Goal: Transaction & Acquisition: Purchase product/service

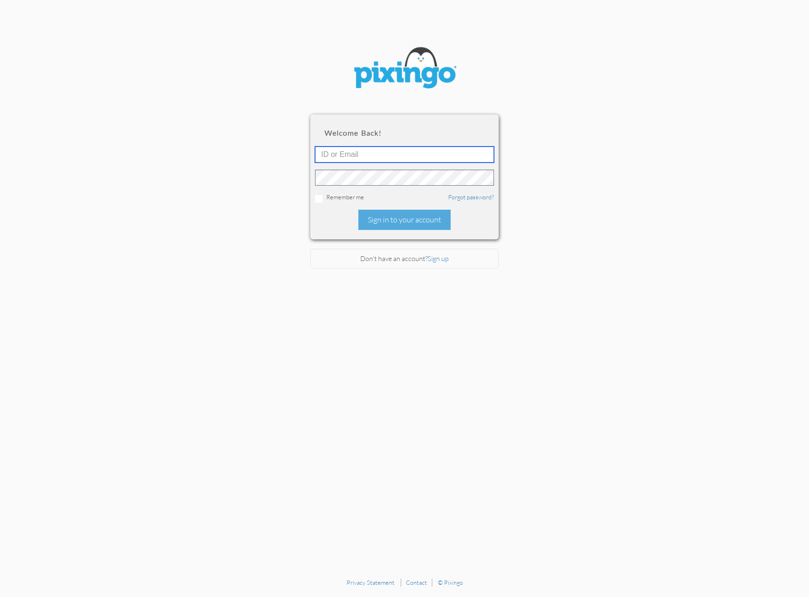
type input "[PERSON_NAME][EMAIL_ADDRESS][DOMAIN_NAME]"
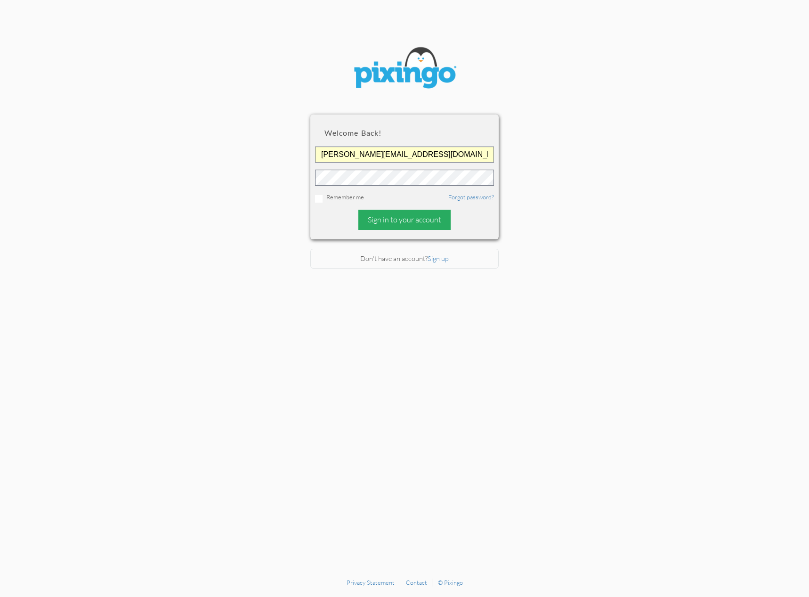
click at [386, 227] on div "Sign in to your account" at bounding box center [404, 220] width 92 height 20
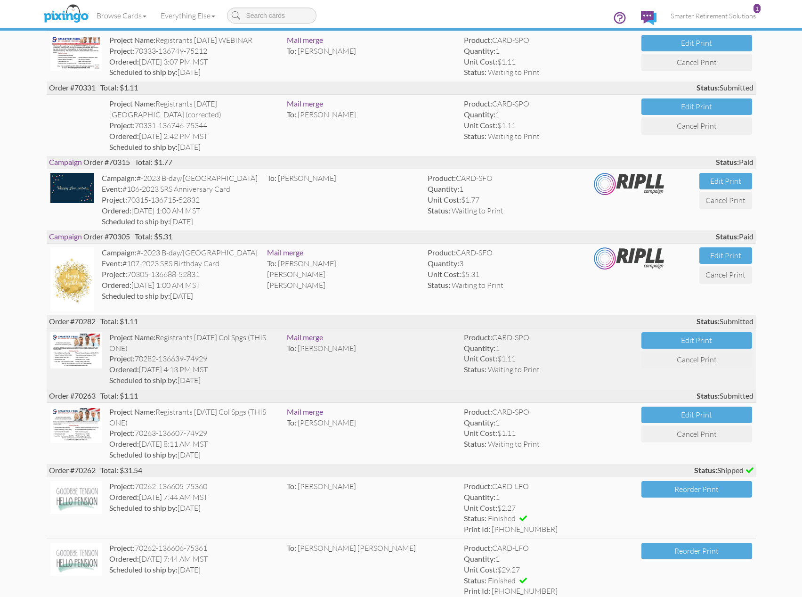
scroll to position [329, 0]
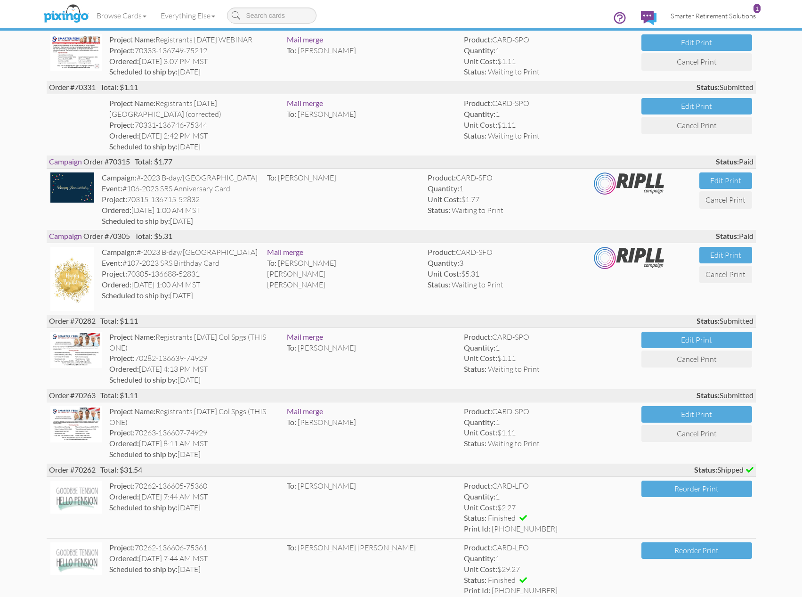
click at [724, 16] on span "Smarter Retirement Solutions" at bounding box center [713, 16] width 85 height 8
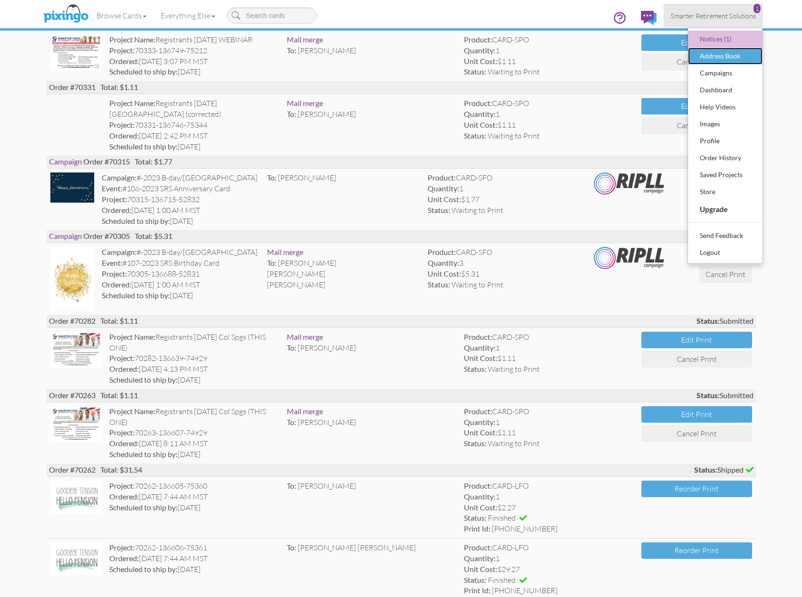
click at [721, 57] on div "Address Book" at bounding box center [725, 56] width 56 height 14
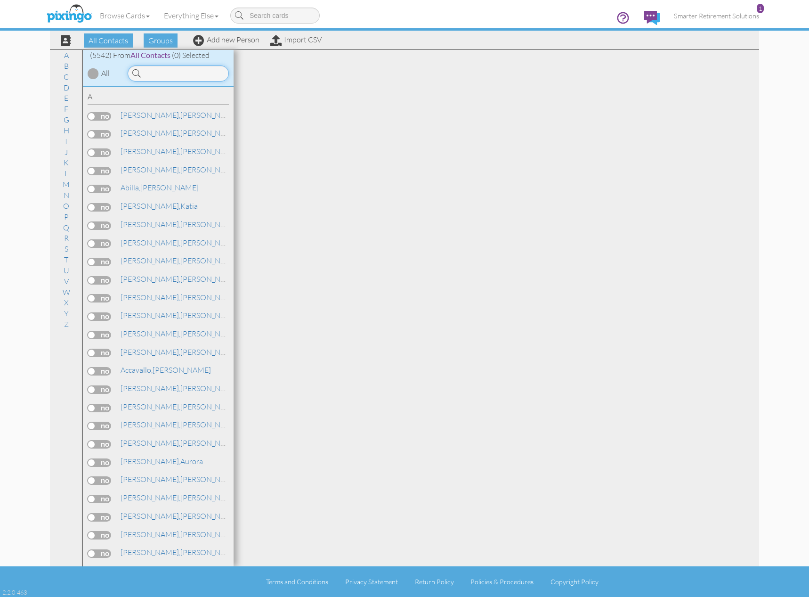
click at [202, 72] on input at bounding box center [178, 73] width 101 height 16
type input "m"
click at [199, 39] on span at bounding box center [198, 40] width 11 height 11
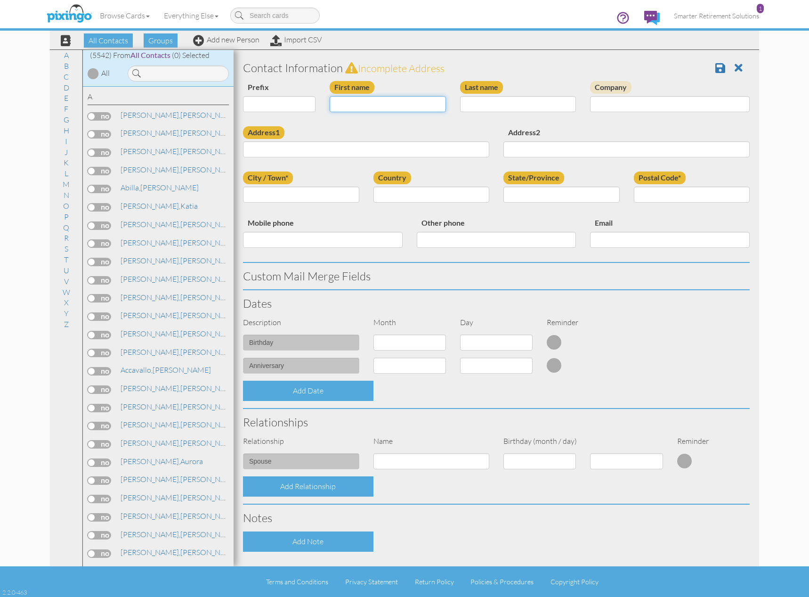
click at [360, 104] on input "First name" at bounding box center [388, 104] width 116 height 16
type input "[PERSON_NAME]"
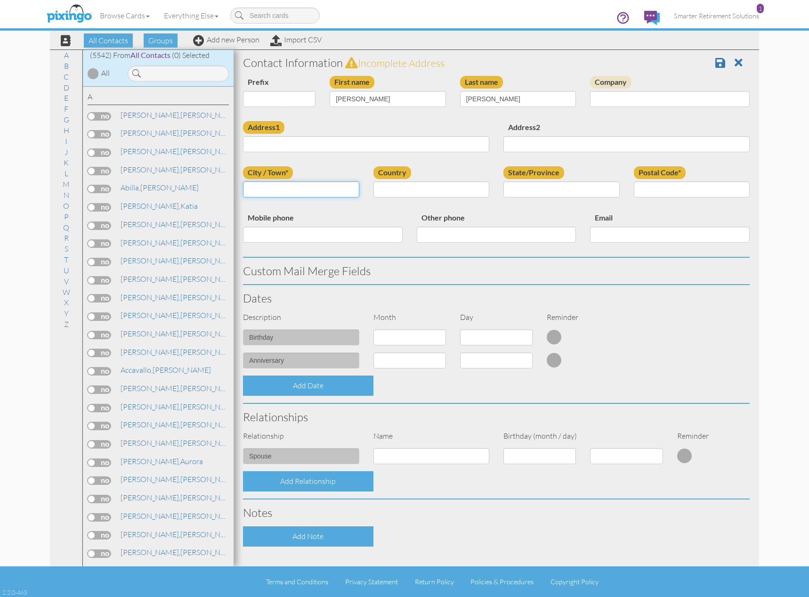
click at [284, 193] on input "City / Town*" at bounding box center [301, 189] width 116 height 16
click at [280, 148] on input "Address1" at bounding box center [366, 144] width 246 height 16
click at [281, 143] on input "Address1" at bounding box center [366, 144] width 246 height 16
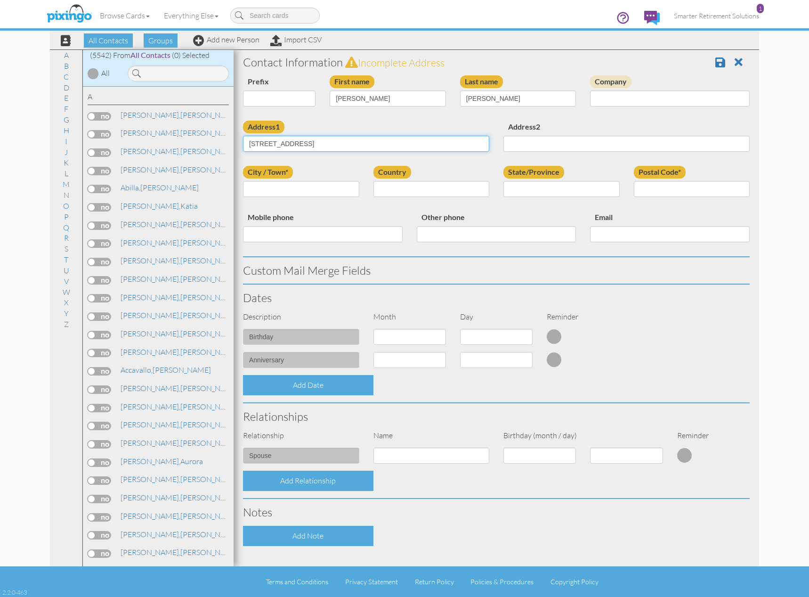
type input "[STREET_ADDRESS]"
type input "[GEOGRAPHIC_DATA]"
select select "object:29555"
select select "object:29843"
click at [639, 194] on input "Postal Code*" at bounding box center [692, 189] width 116 height 16
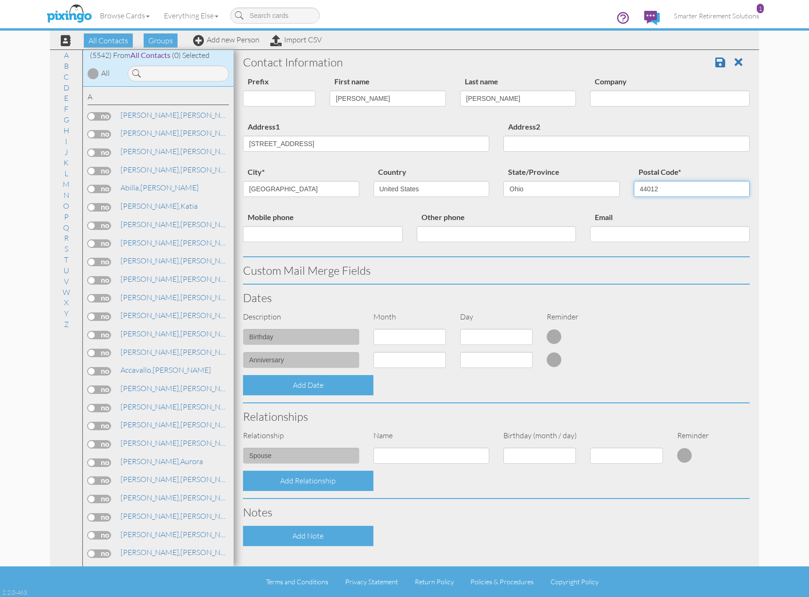
type input "44012"
type input "4129772756"
type input "[PERSON_NAME][EMAIL_ADDRESS][DOMAIN_NAME]"
click at [780, 258] on contacts "Toggle navigation 1 Visit Pixingo Mobile Browse Cards Business Accounting Autom…" at bounding box center [404, 298] width 809 height 597
click at [423, 340] on div "Contact Information Prefix Dr. Mr. Mrs. First name [PERSON_NAME] Last name [PER…" at bounding box center [496, 344] width 507 height 590
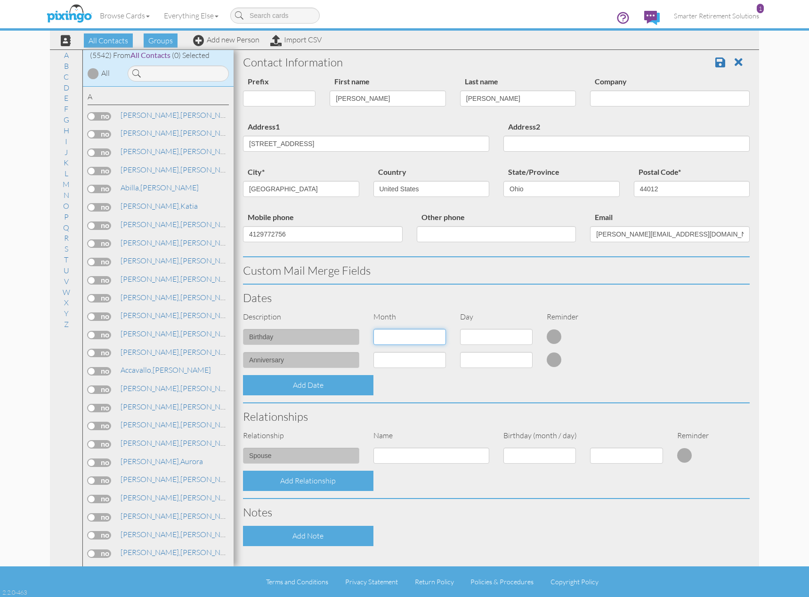
scroll to position [92, 0]
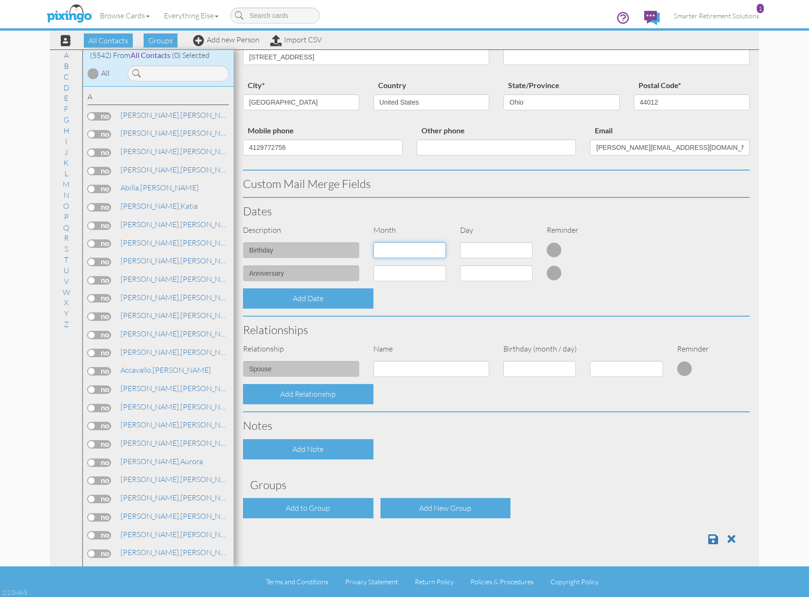
select select "object:29551"
click at [373, 242] on select "1 - [DATE] - [DATE] - [DATE] - [DATE] - [DATE] - [DATE] - [DATE] - [DATE] - [DA…" at bounding box center [409, 250] width 73 height 16
select select "number:1"
click at [429, 251] on select "1 - [DATE] - [DATE] - [DATE] - [DATE] - [DATE] - [DATE] - [DATE] - [DATE] - [DA…" at bounding box center [409, 250] width 73 height 16
select select "object:29548"
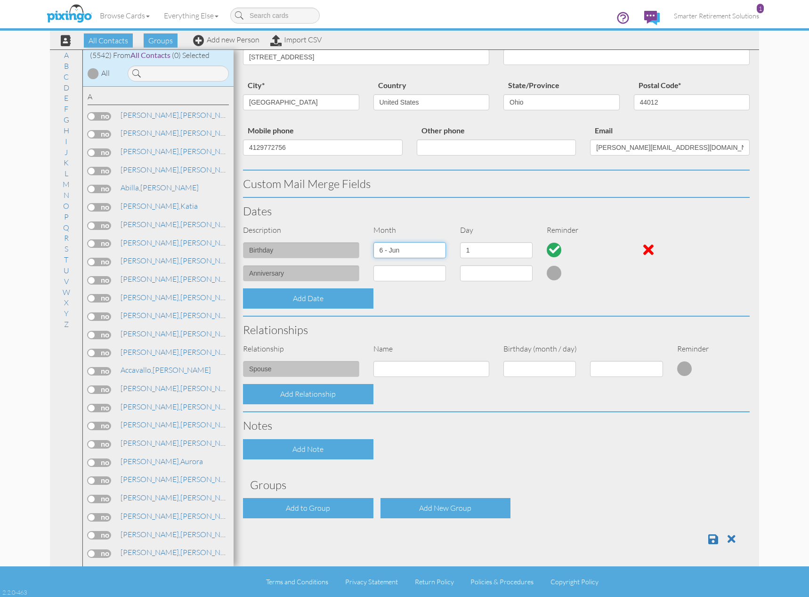
click at [373, 242] on select "1 - [DATE] - [DATE] - [DATE] - [DATE] - [DATE] - [DATE] - [DATE] - [DATE] - [DA…" at bounding box center [409, 250] width 73 height 16
click at [390, 322] on div "Relationships" at bounding box center [496, 329] width 521 height 26
click at [476, 252] on select "1 2 3 4 5 6 7 8 9 10 11 12 13 14 15 16 17 18 19 20 21 22 23 24 25 26 27 28 29 30" at bounding box center [496, 250] width 73 height 16
click at [475, 252] on select "1 2 3 4 5 6 7 8 9 10 11 12 13 14 15 16 17 18 19 20 21 22 23 24 25 26 27 28 29 30" at bounding box center [496, 250] width 73 height 16
click at [474, 251] on select "1 2 3 4 5 6 7 8 9 10 11 12 13 14 15 16 17 18 19 20 21 22 23 24 25 26 27 28 29 30" at bounding box center [496, 250] width 73 height 16
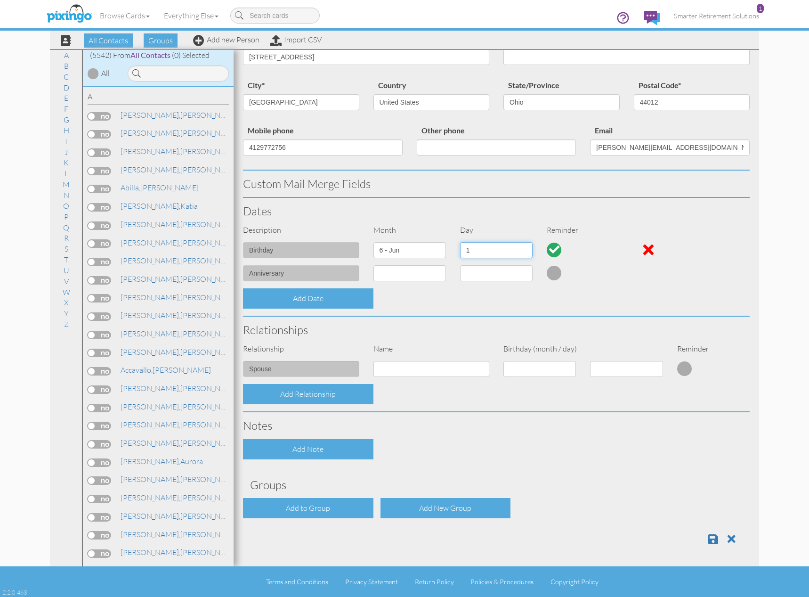
click at [474, 251] on select "1 2 3 4 5 6 7 8 9 10 11 12 13 14 15 16 17 18 19 20 21 22 23 24 25 26 27 28 29 30" at bounding box center [496, 250] width 73 height 16
click at [475, 251] on select "1 2 3 4 5 6 7 8 9 10 11 12 13 14 15 16 17 18 19 20 21 22 23 24 25 26 27 28 29 30" at bounding box center [496, 250] width 73 height 16
select select "number:24"
click at [397, 272] on select "1 - [DATE] - [DATE] - [DATE] - [DATE] - [DATE] - [DATE] - [DATE] - [DATE] - [DA…" at bounding box center [409, 273] width 73 height 16
select select "object:29547"
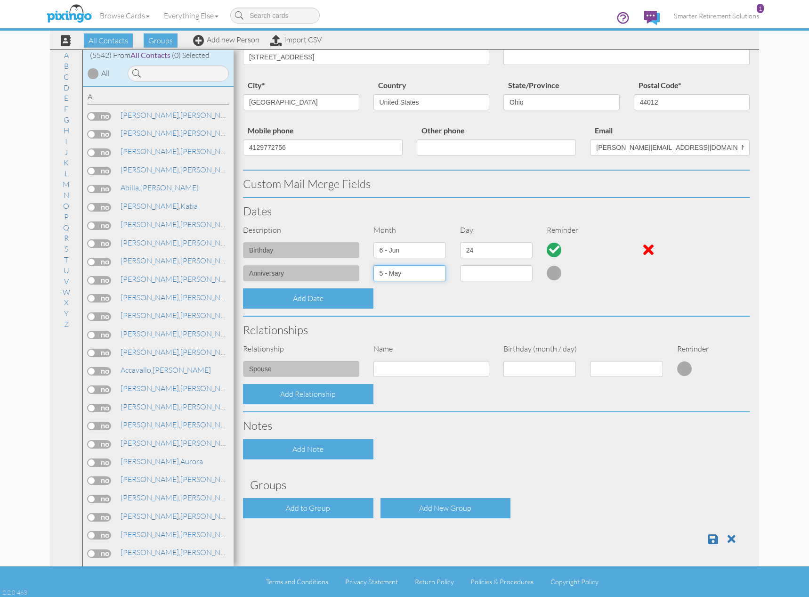
click at [373, 265] on select "1 - [DATE] - [DATE] - [DATE] - [DATE] - [DATE] - [DATE] - [DATE] - [DATE] - [DA…" at bounding box center [409, 273] width 73 height 16
click at [476, 276] on select "1 2 3 4 5 6 7 8 9 10 11 12 13 14 15 16 17 18 19 20 21 22 23 24 25 26 27 28 29 3…" at bounding box center [496, 273] width 73 height 16
select select "number:30"
click at [460, 265] on select "1 2 3 4 5 6 7 8 9 10 11 12 13 14 15 16 17 18 19 20 21 22 23 24 25 26 27 28 29 3…" at bounding box center [496, 273] width 73 height 16
click at [447, 372] on input at bounding box center [431, 369] width 116 height 16
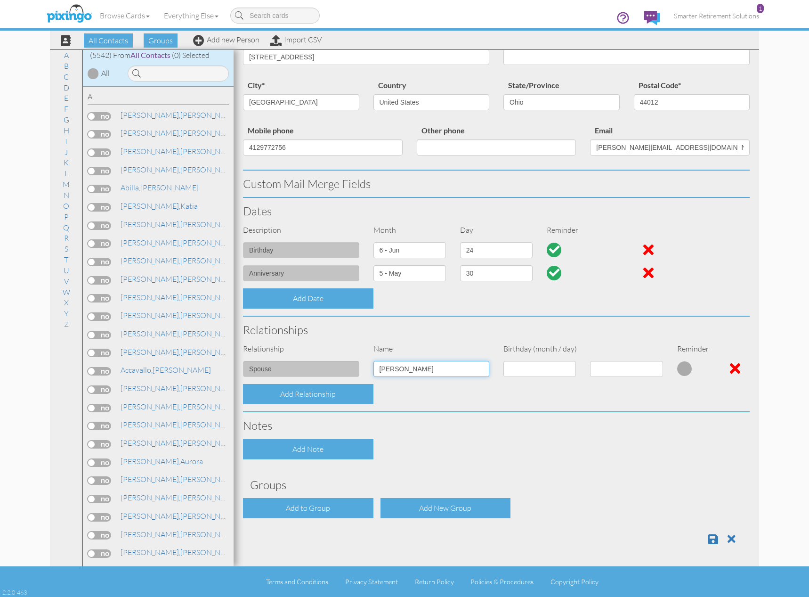
type input "[PERSON_NAME]"
select select "object:29554"
select select "number:10"
click at [322, 511] on div "Add to Group" at bounding box center [308, 508] width 130 height 20
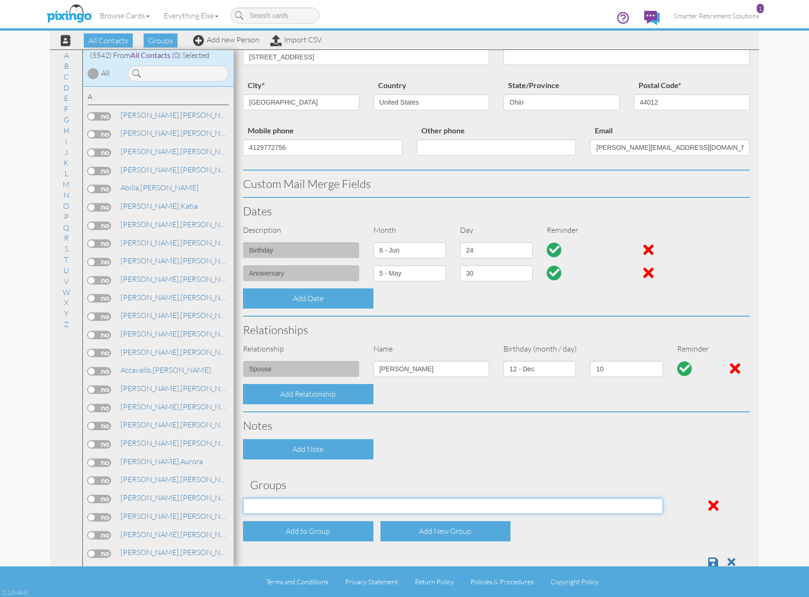
click at [322, 509] on select "[DATE] SMARTER FEDS OSD DMEA [US_STATE] [DATE] BOP Onsite 08/12 [US_STATE] Regi…" at bounding box center [453, 506] width 420 height 16
click at [323, 508] on select "[DATE] SMARTER FEDS OSD DMEA [US_STATE] [DATE] BOP Onsite 08/12 [US_STATE] Regi…" at bounding box center [453, 506] width 420 height 16
select select "object:30084"
click at [243, 498] on select "[DATE] SMARTER FEDS OSD DMEA [US_STATE] [DATE] BOP Onsite 08/12 [US_STATE] Regi…" at bounding box center [453, 506] width 420 height 16
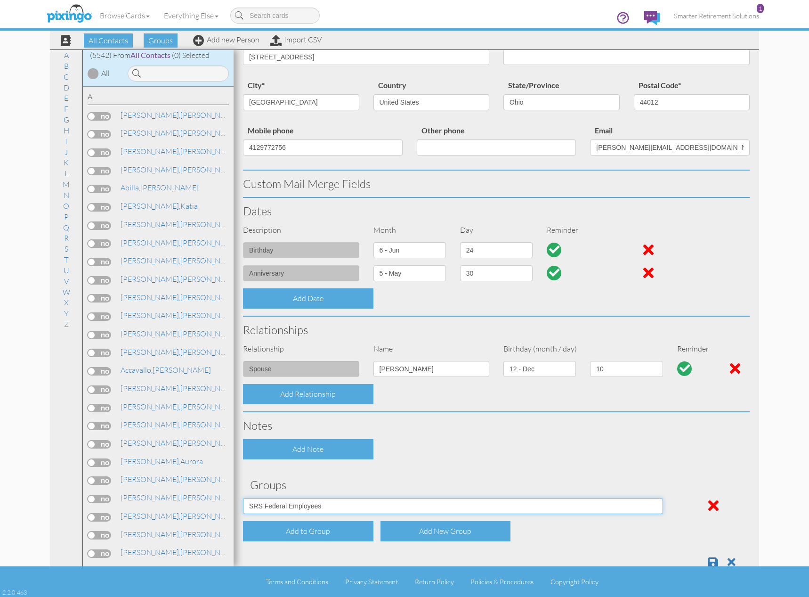
scroll to position [97, 0]
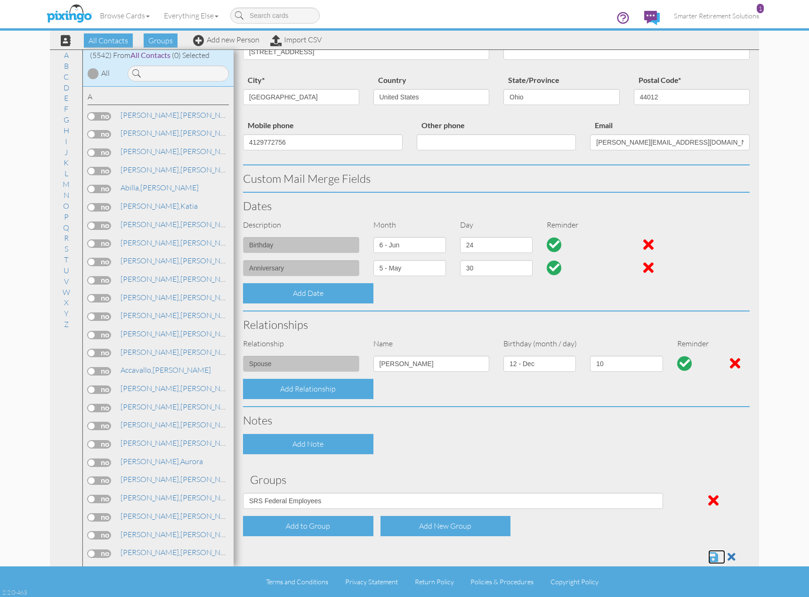
click at [708, 558] on span at bounding box center [713, 556] width 10 height 11
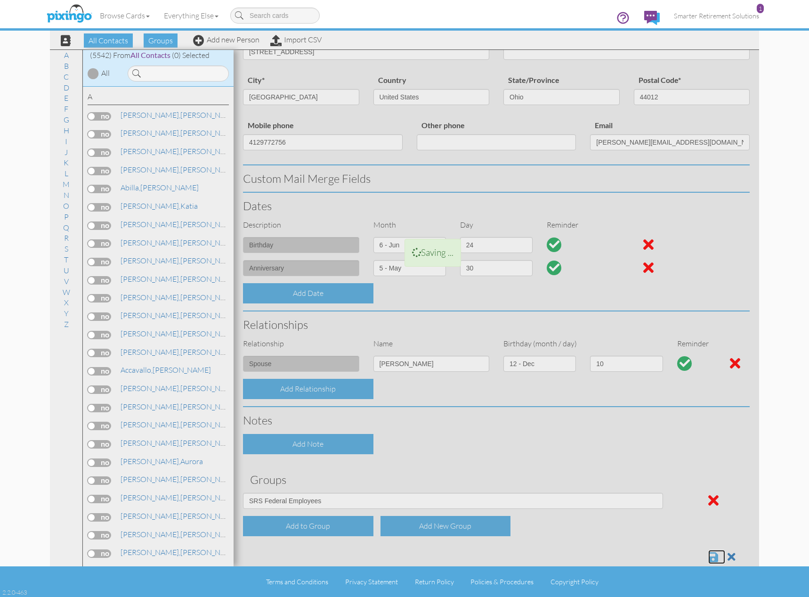
scroll to position [115, 0]
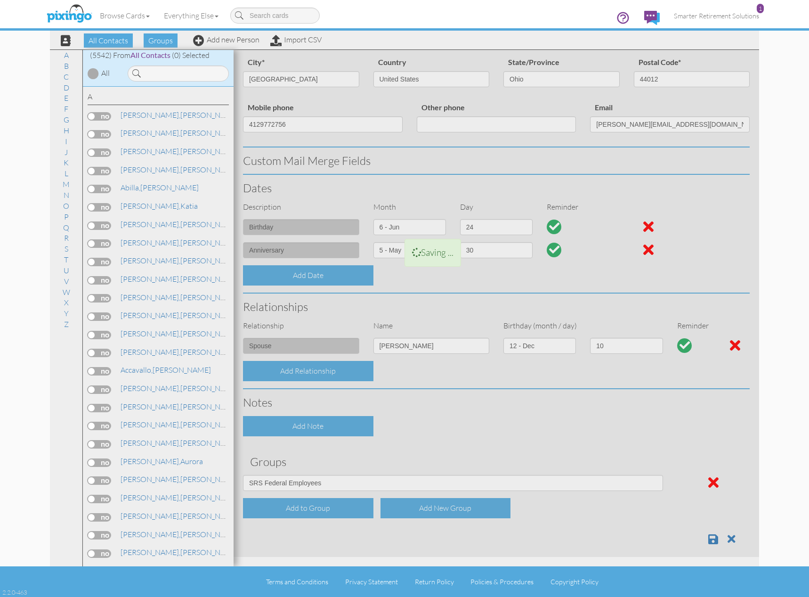
click at [704, 541] on div at bounding box center [497, 246] width 526 height 622
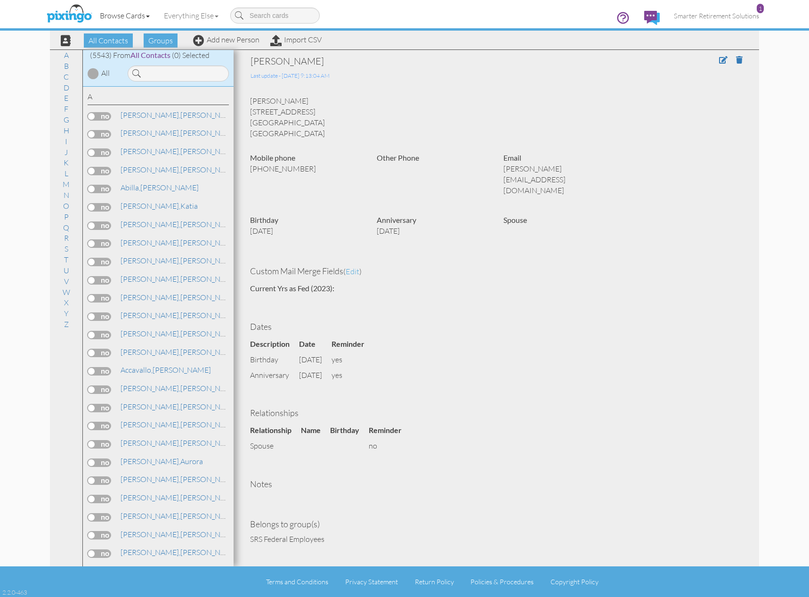
click at [141, 16] on link "Browse Cards" at bounding box center [125, 16] width 64 height 24
click at [130, 17] on link "Browse Cards" at bounding box center [125, 16] width 64 height 24
click at [123, 18] on link "Browse Cards" at bounding box center [125, 16] width 64 height 24
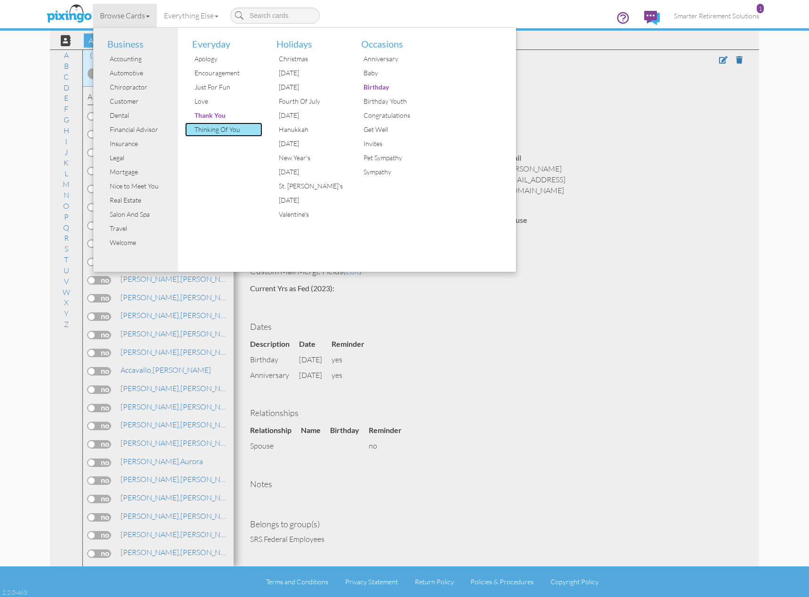
click at [215, 129] on div "Thinking Of You" at bounding box center [227, 129] width 71 height 14
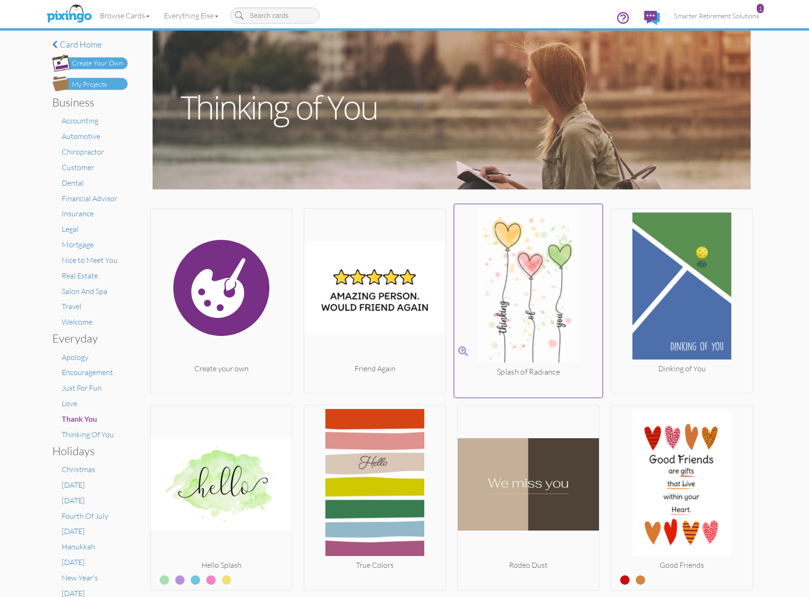
click at [534, 284] on img at bounding box center [528, 287] width 148 height 158
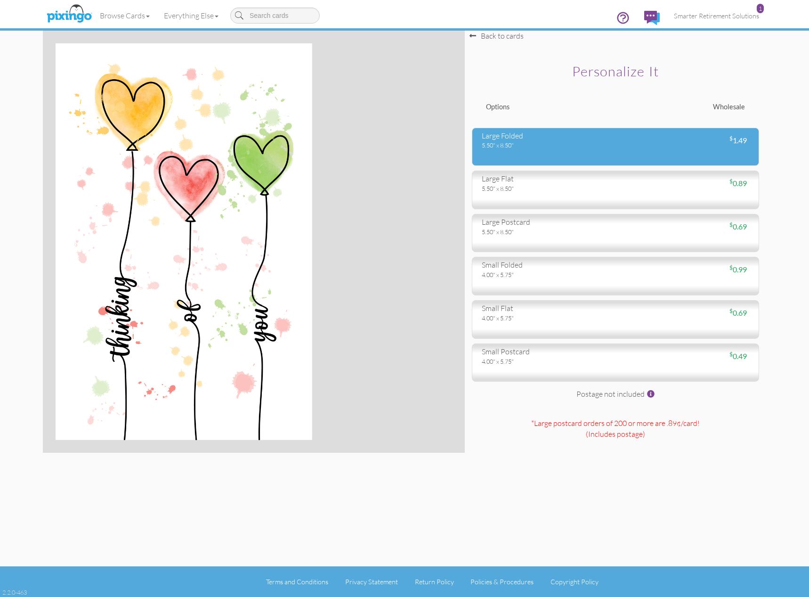
click at [589, 146] on div "5.50" x 8.50"" at bounding box center [545, 145] width 127 height 8
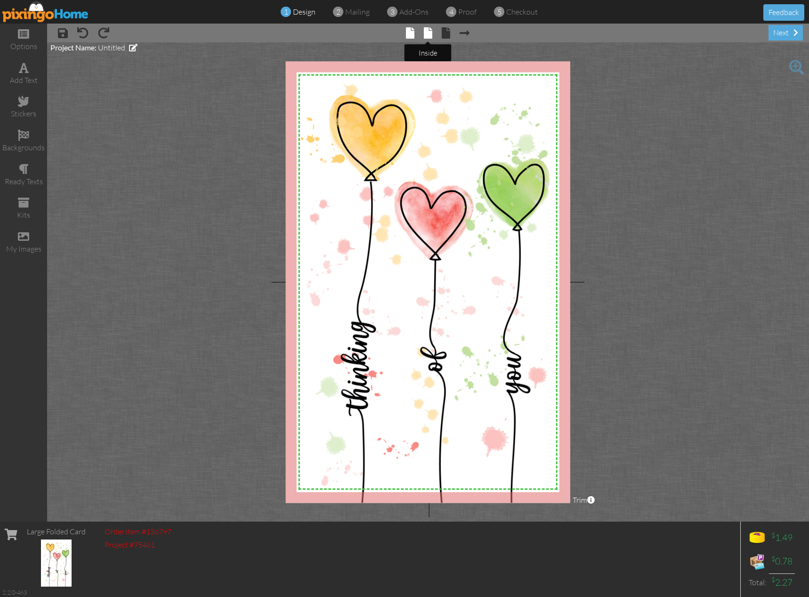
click at [426, 31] on span at bounding box center [428, 32] width 8 height 11
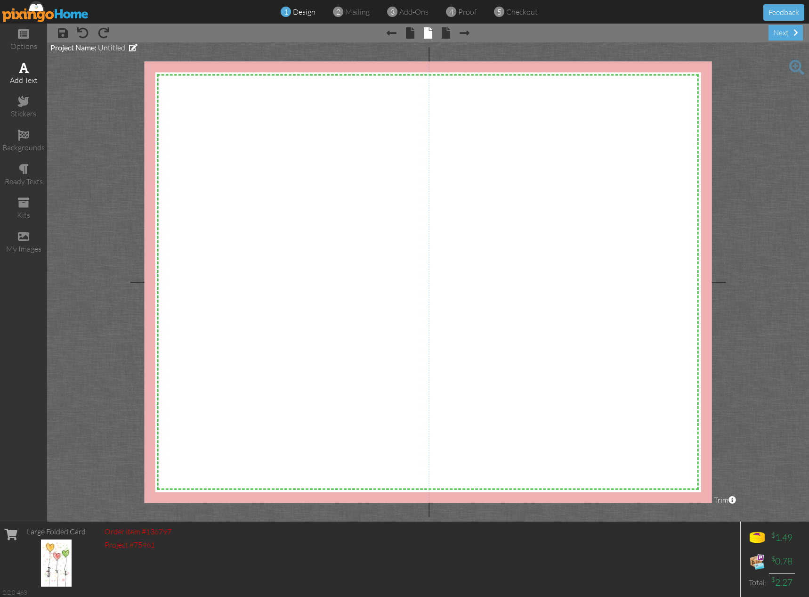
click at [32, 83] on div "add text" at bounding box center [23, 80] width 47 height 11
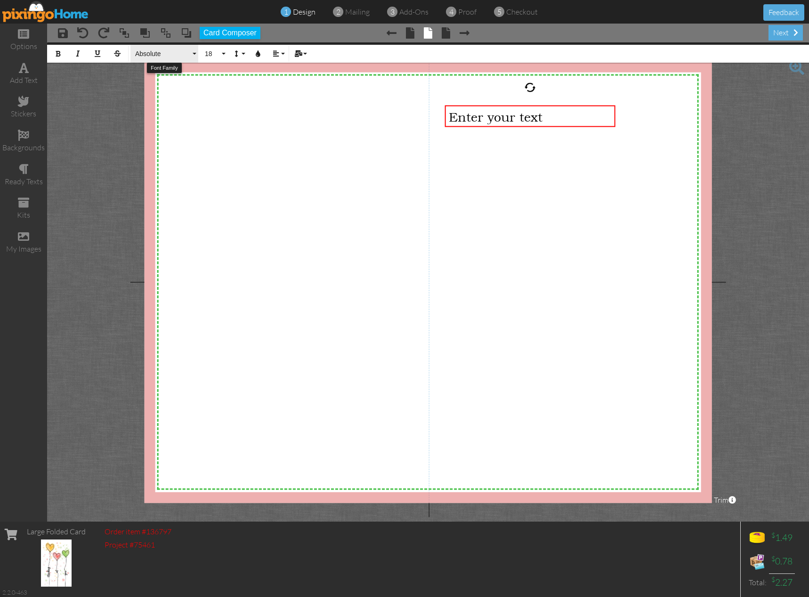
click at [155, 55] on span "Absolute" at bounding box center [162, 54] width 57 height 8
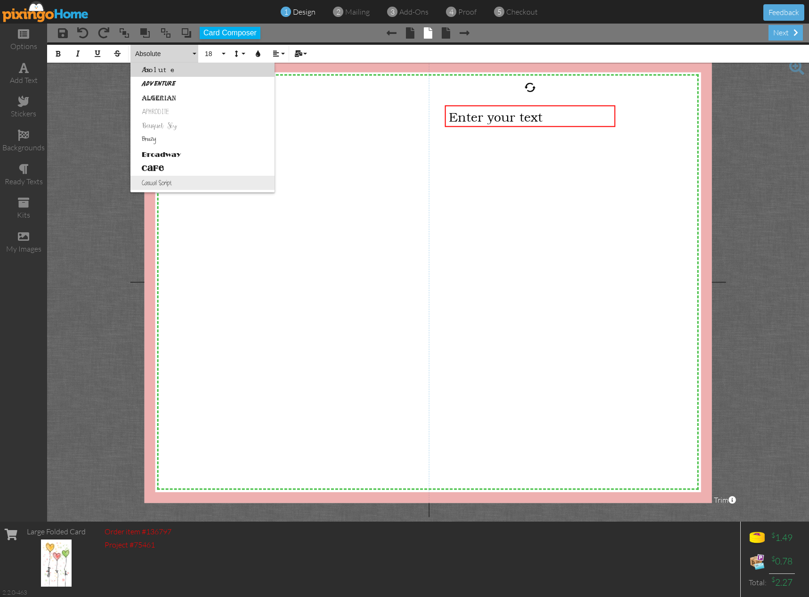
click at [169, 180] on link "Casual Script" at bounding box center [202, 183] width 144 height 14
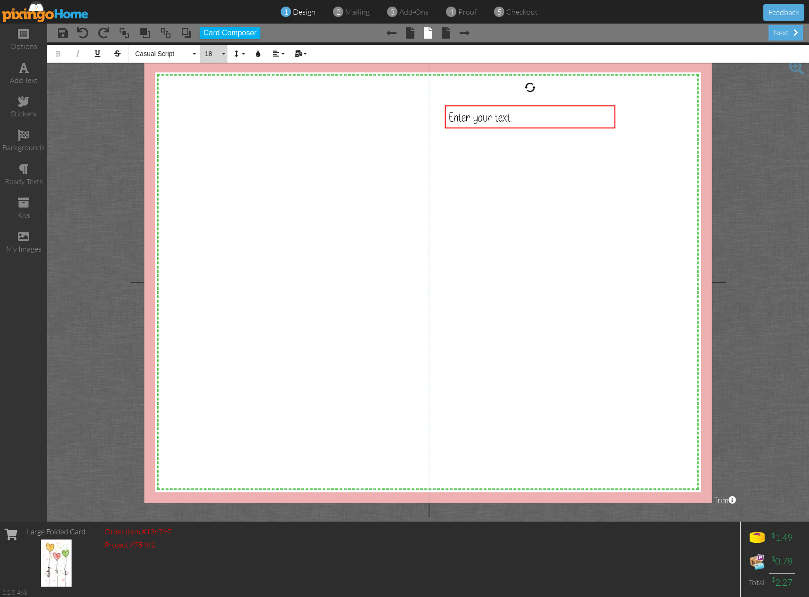
click at [210, 52] on span "18" at bounding box center [212, 54] width 16 height 8
click at [218, 167] on link "24" at bounding box center [215, 169] width 31 height 14
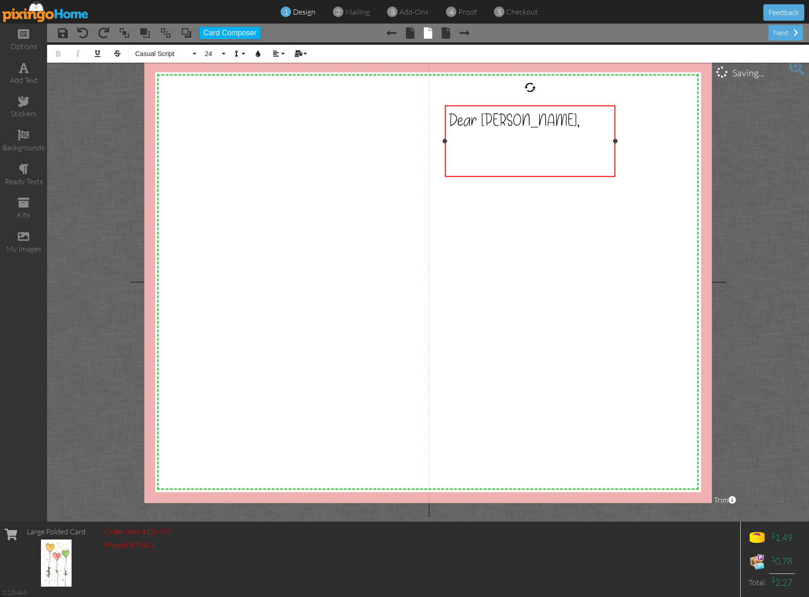
drag, startPoint x: 462, startPoint y: 151, endPoint x: 461, endPoint y: 163, distance: 12.3
click at [462, 154] on div "Dear Kimberly, ​ ​" at bounding box center [530, 141] width 163 height 65
click at [461, 163] on div "​" at bounding box center [530, 163] width 163 height 22
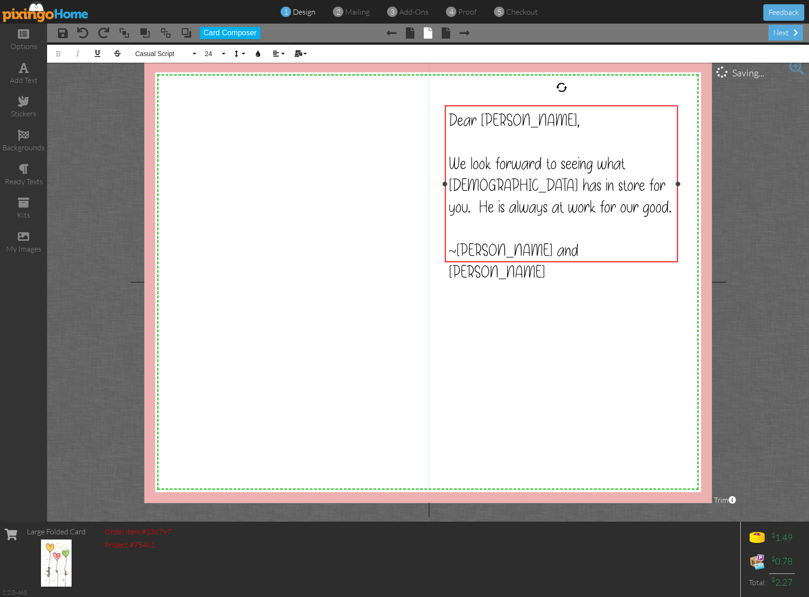
drag, startPoint x: 614, startPoint y: 194, endPoint x: 677, endPoint y: 194, distance: 62.6
click at [677, 194] on div "Dear Kimberly, ​ We look forward to seeing what God has in store for you. He is…" at bounding box center [561, 183] width 233 height 157
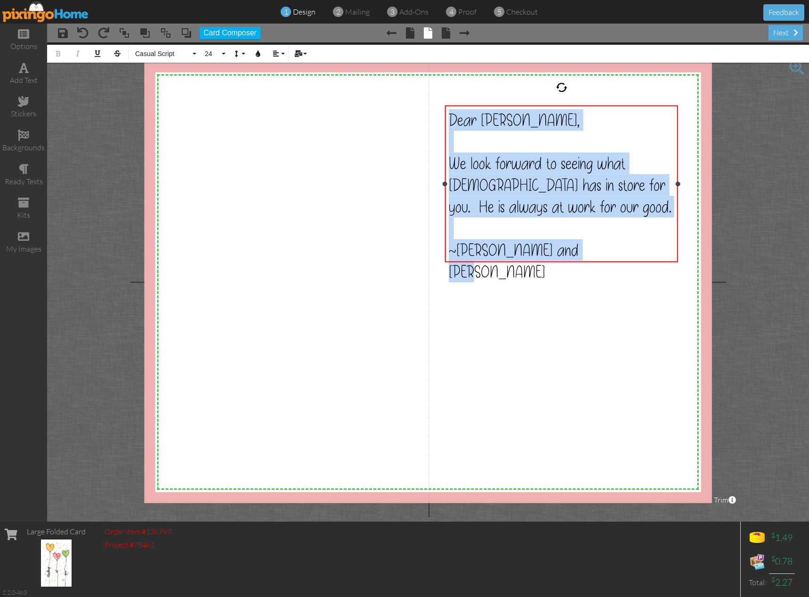
drag, startPoint x: 590, startPoint y: 248, endPoint x: 450, endPoint y: 119, distance: 189.6
click at [450, 119] on div "Dear Kimberly, ​ We look forward to seeing what God has in store for you. He is…" at bounding box center [562, 195] width 226 height 173
click at [218, 57] on span "24" at bounding box center [212, 54] width 16 height 8
click at [217, 174] on link "48" at bounding box center [215, 169] width 31 height 14
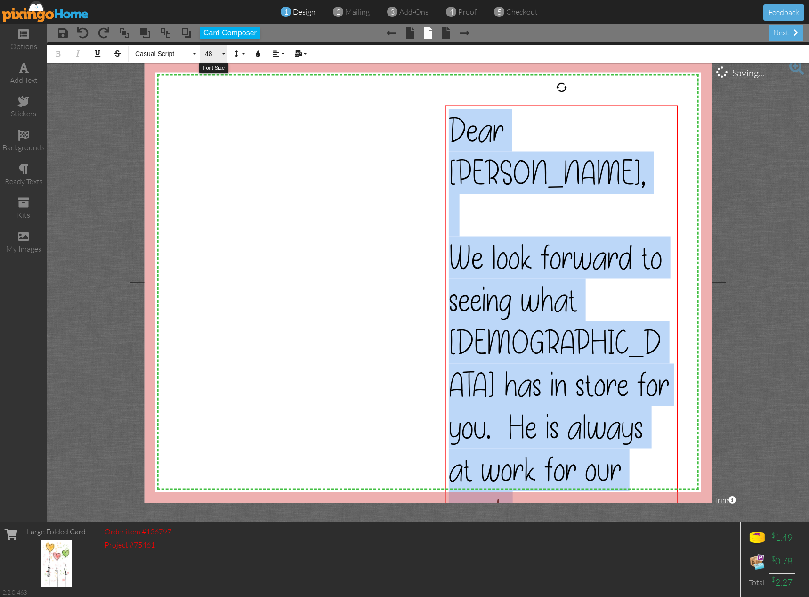
click at [210, 54] on span "48" at bounding box center [212, 54] width 16 height 8
click at [219, 130] on link "36" at bounding box center [215, 128] width 31 height 14
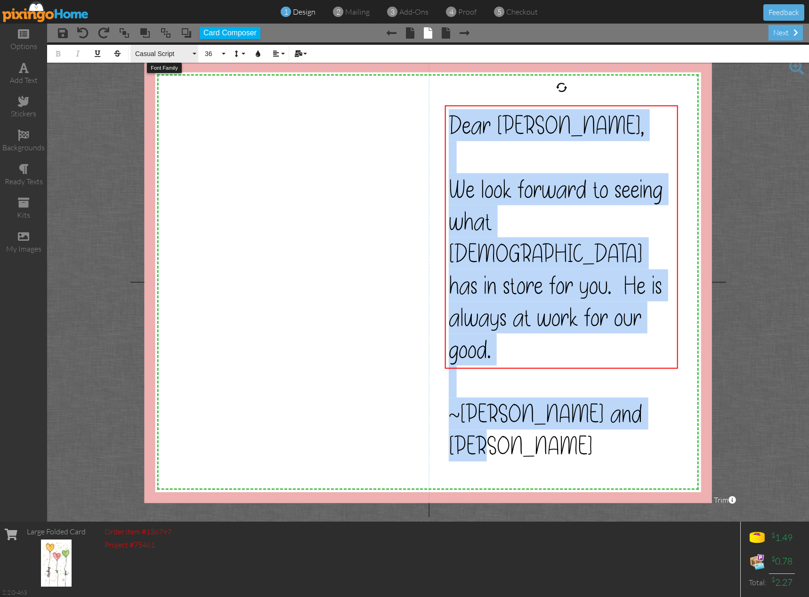
click at [166, 51] on span "Casual Script" at bounding box center [162, 54] width 57 height 8
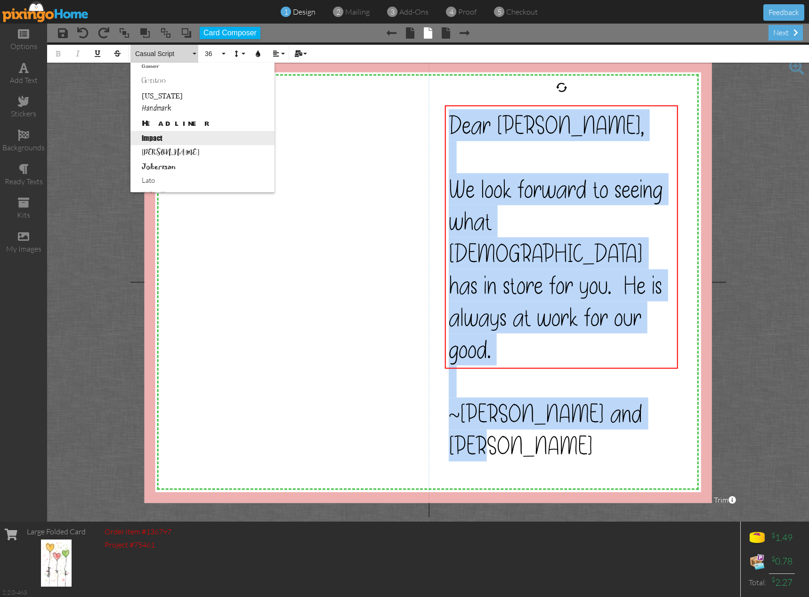
scroll to position [243, 0]
click at [159, 148] on link "Isabell" at bounding box center [202, 152] width 144 height 14
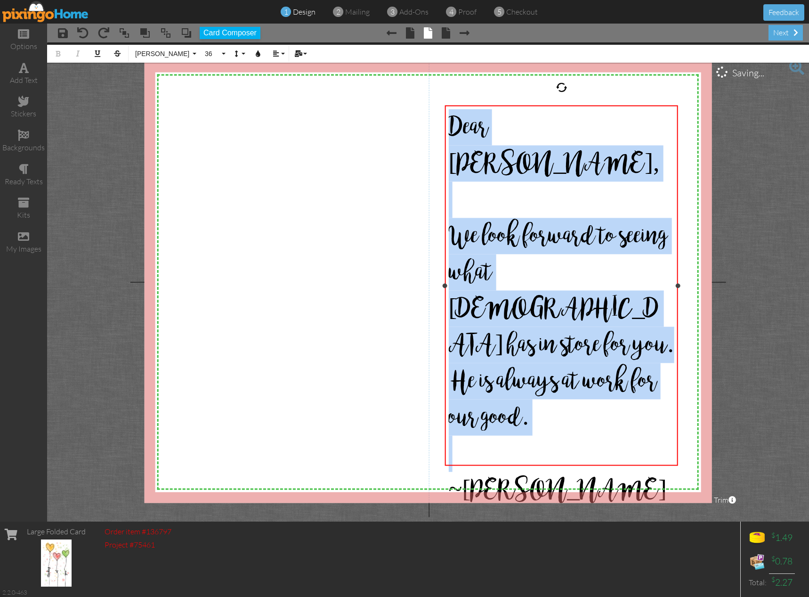
click at [589, 286] on span "We look forward to seeing what God has in store for you. He is always at work f…" at bounding box center [561, 327] width 225 height 218
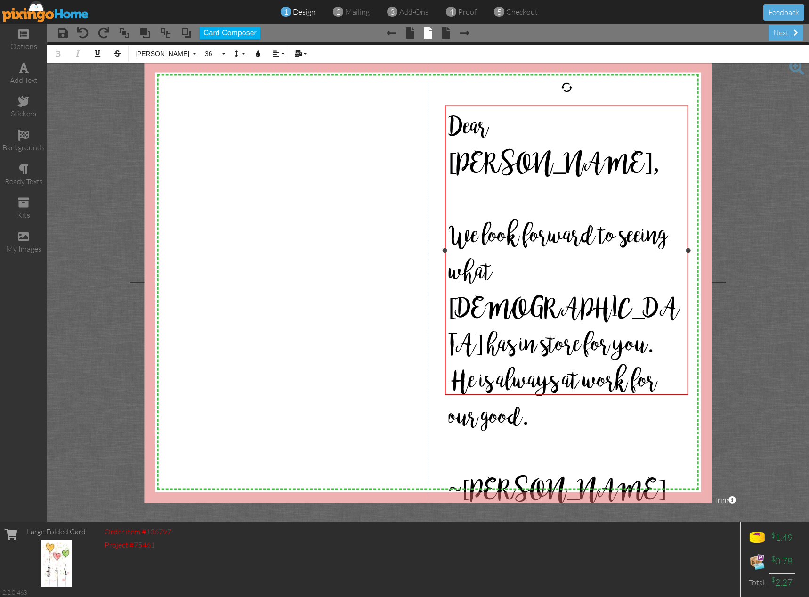
drag, startPoint x: 679, startPoint y: 286, endPoint x: 689, endPoint y: 286, distance: 10.4
click at [688, 286] on div "Dear Kimberly, ​ We look forward to seeing what God has in store for you. He is…" at bounding box center [566, 250] width 243 height 290
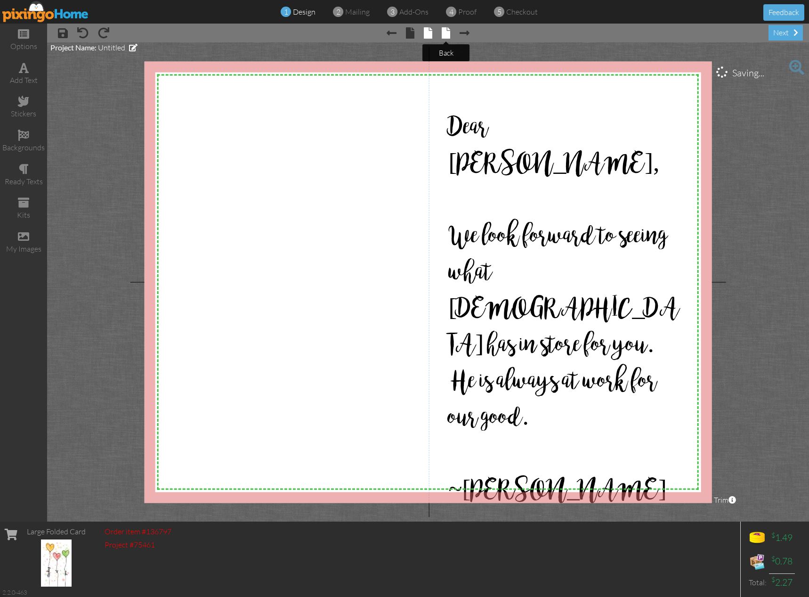
click at [449, 36] on span at bounding box center [446, 32] width 8 height 11
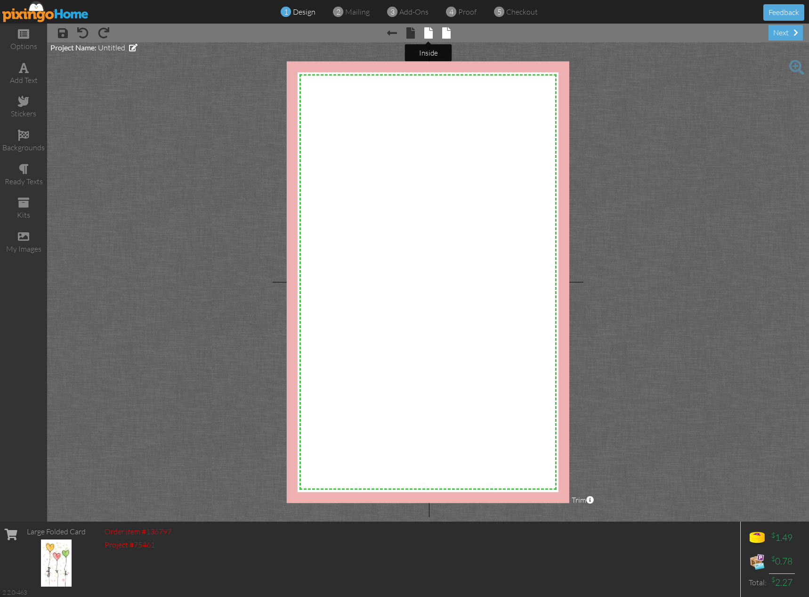
click at [429, 36] on span at bounding box center [428, 32] width 8 height 11
select select "object:18417"
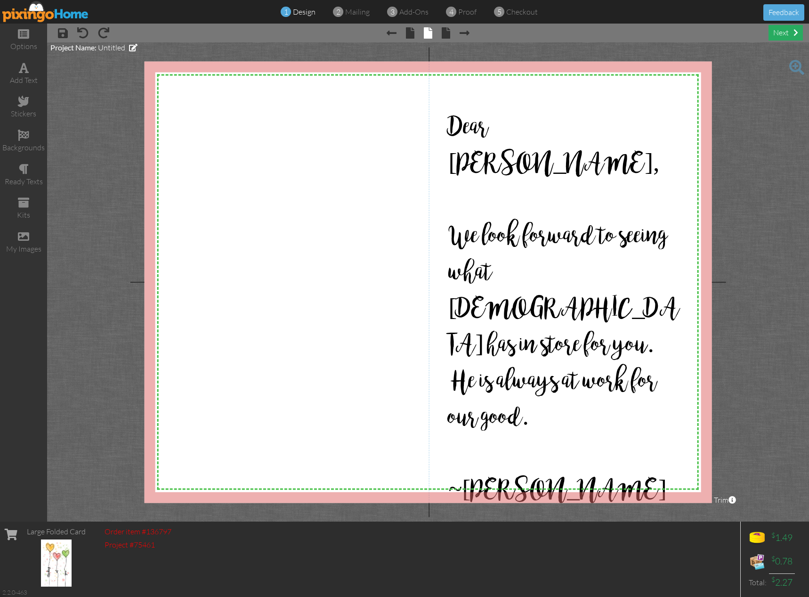
click at [788, 32] on div "next" at bounding box center [786, 33] width 34 height 16
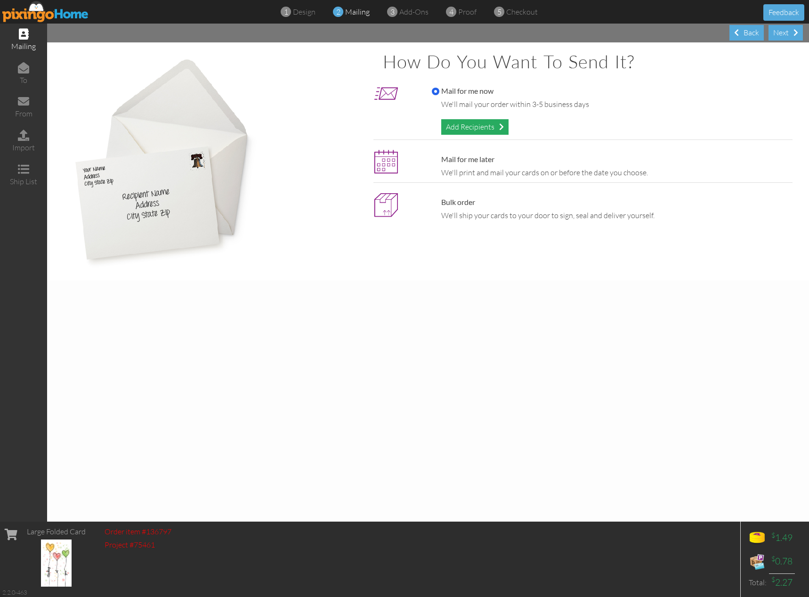
click at [481, 122] on div "Add Recipients" at bounding box center [474, 127] width 67 height 16
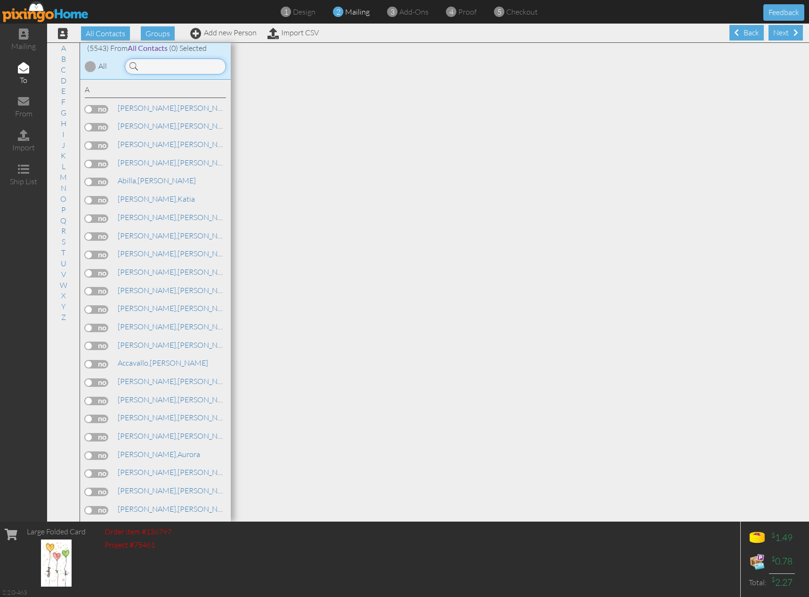
click at [173, 66] on input at bounding box center [175, 66] width 101 height 16
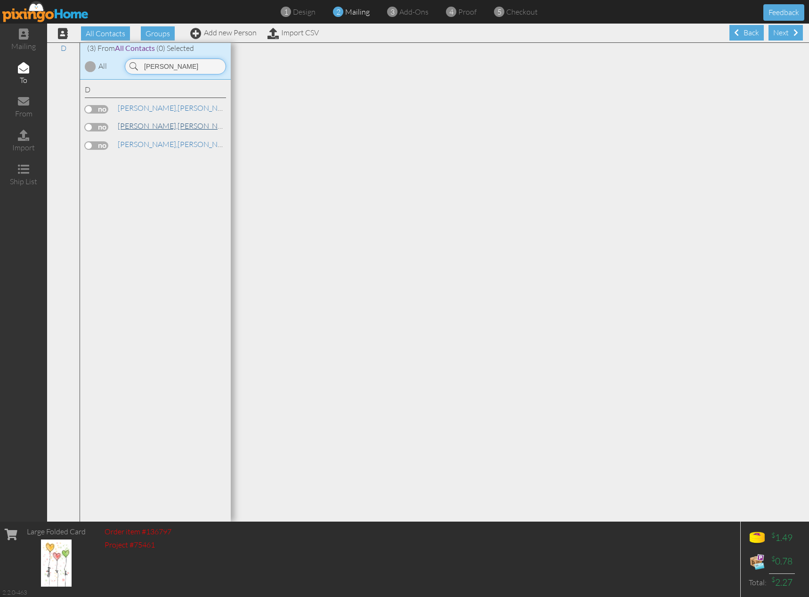
type input "darby"
click at [140, 125] on link "Darby, Kimberly" at bounding box center [177, 125] width 120 height 11
click at [103, 127] on label at bounding box center [97, 127] width 24 height 8
click at [0, 0] on input "checkbox" at bounding box center [0, 0] width 0 height 0
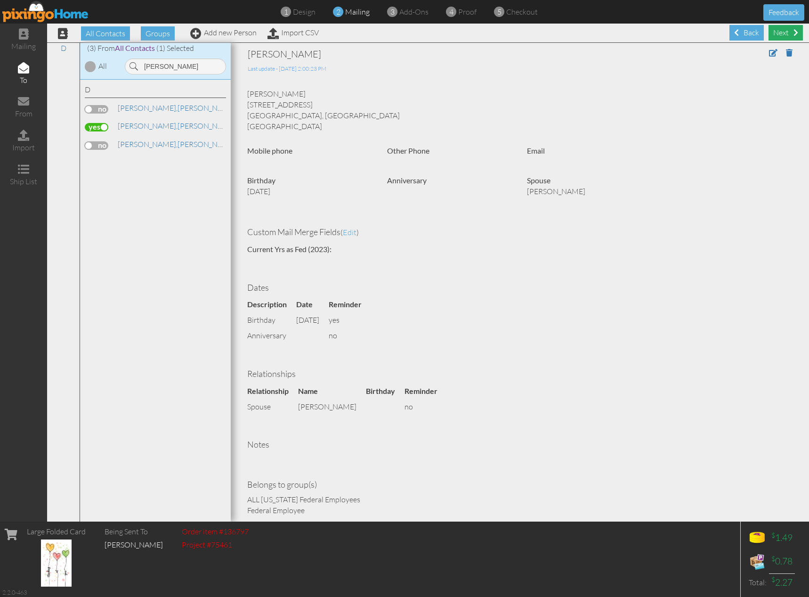
click at [777, 35] on div "Next" at bounding box center [786, 33] width 34 height 16
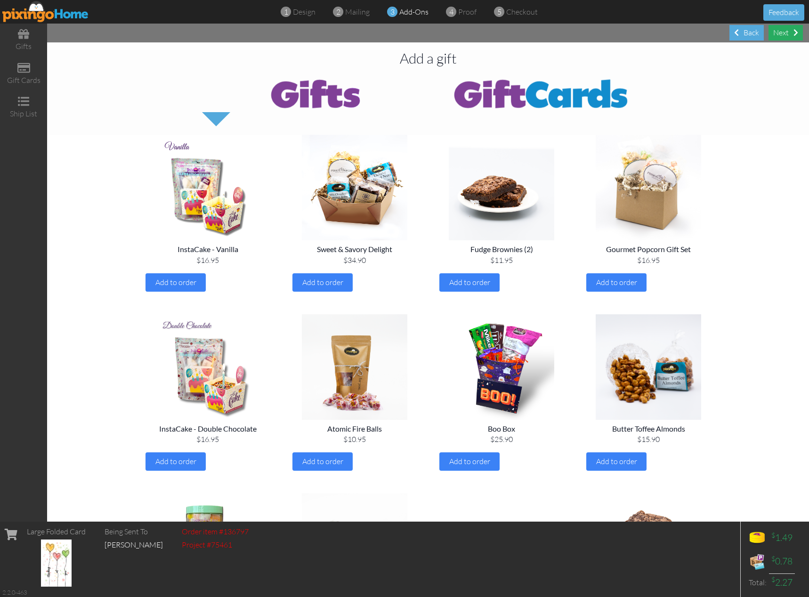
click at [784, 33] on div "Next" at bounding box center [786, 33] width 34 height 16
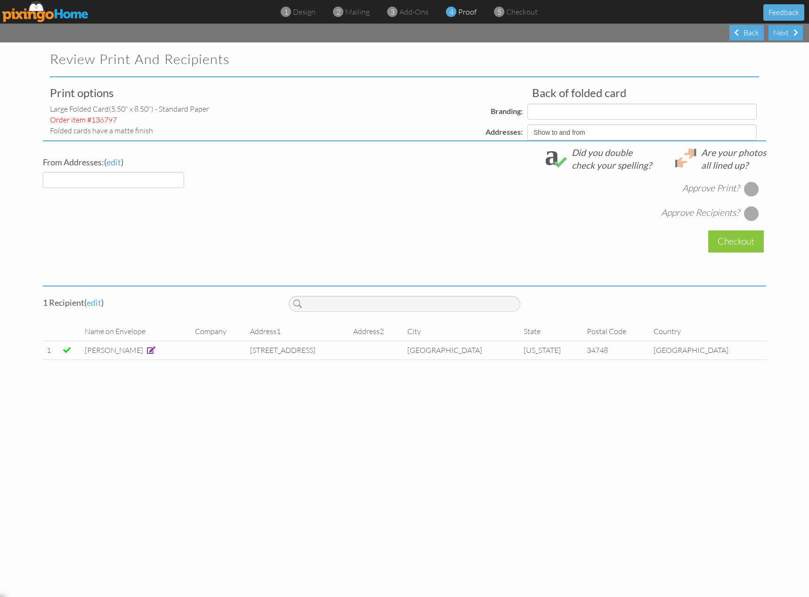
select select "object:30541"
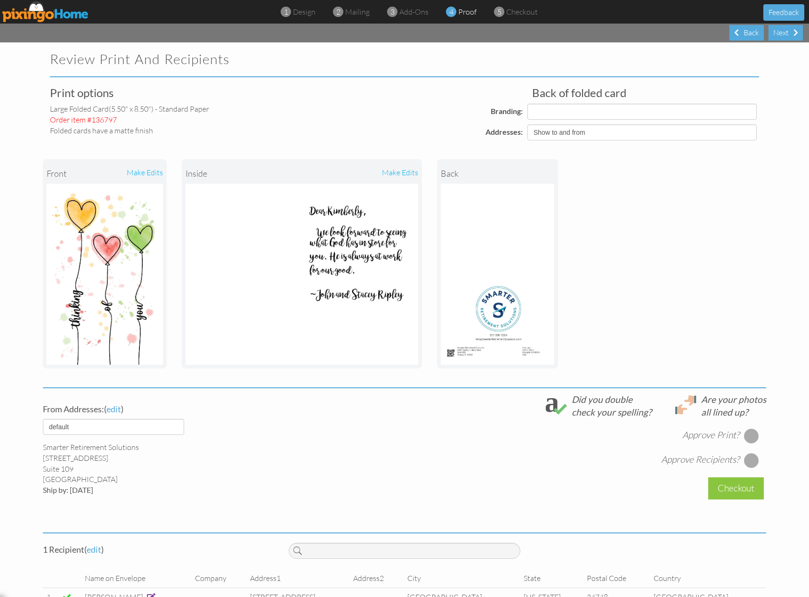
select select "object:30564"
click at [752, 437] on div at bounding box center [751, 435] width 15 height 15
click at [749, 457] on div at bounding box center [751, 460] width 15 height 15
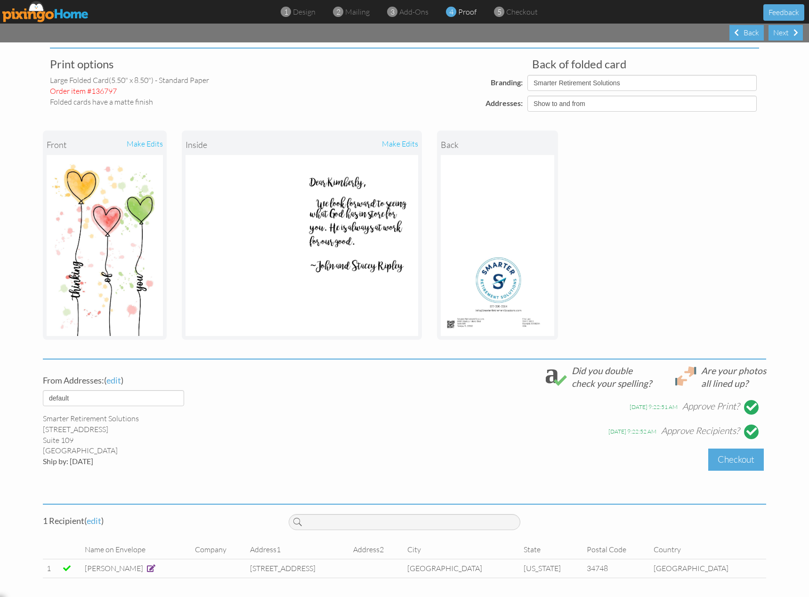
click at [740, 465] on div "Checkout" at bounding box center [736, 459] width 56 height 22
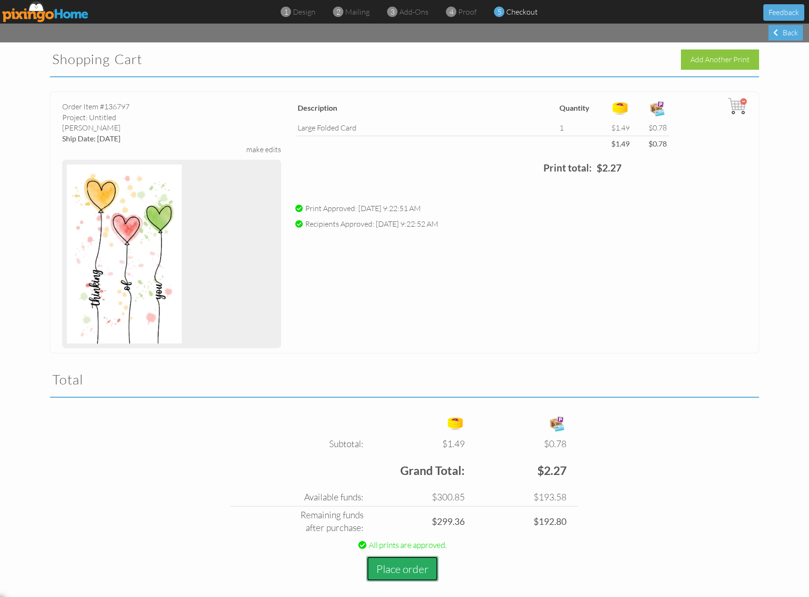
click at [411, 558] on button "Place order" at bounding box center [402, 569] width 72 height 26
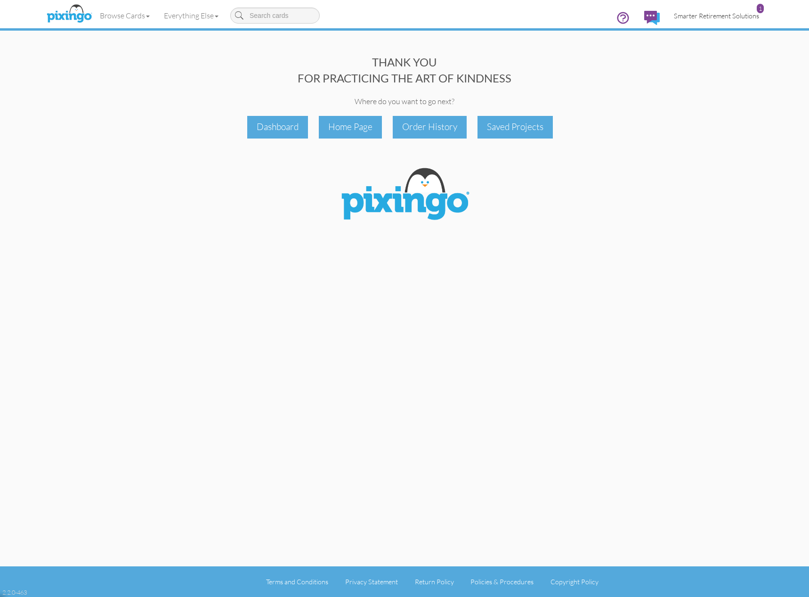
click at [693, 13] on span "Smarter Retirement Solutions" at bounding box center [716, 16] width 85 height 8
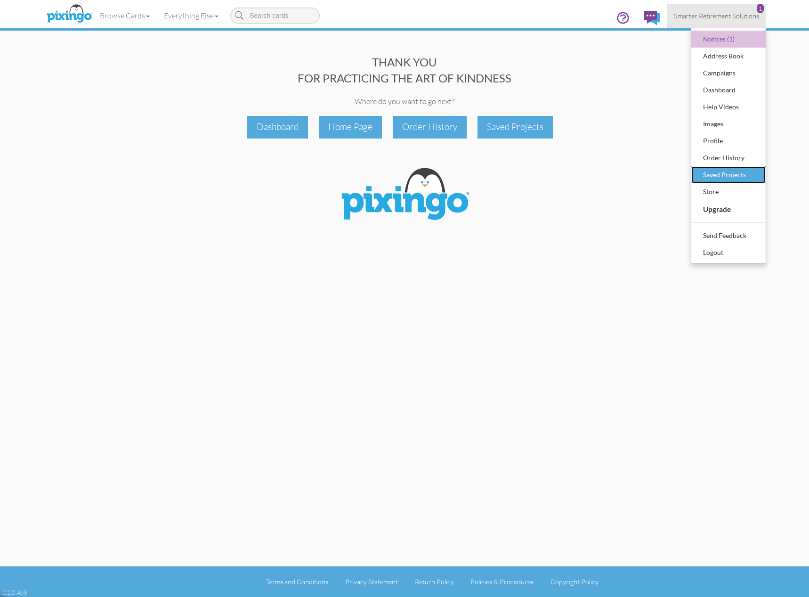
click at [734, 176] on div "Saved Projects" at bounding box center [729, 175] width 56 height 14
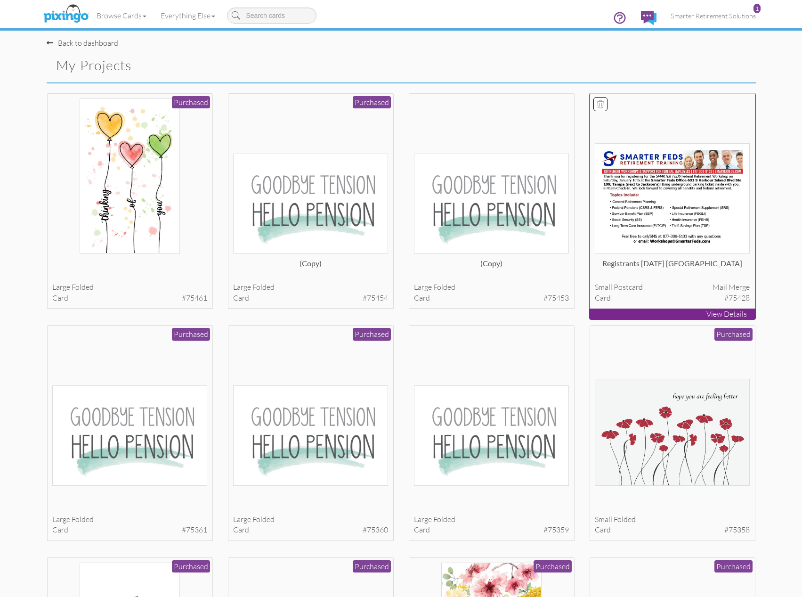
click at [664, 130] on div at bounding box center [672, 175] width 155 height 155
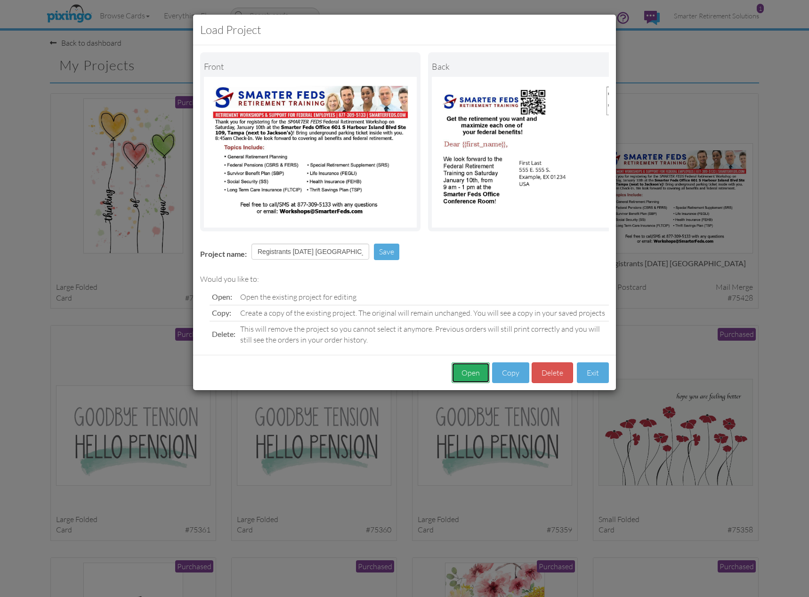
click at [472, 382] on button "Open" at bounding box center [471, 372] width 38 height 21
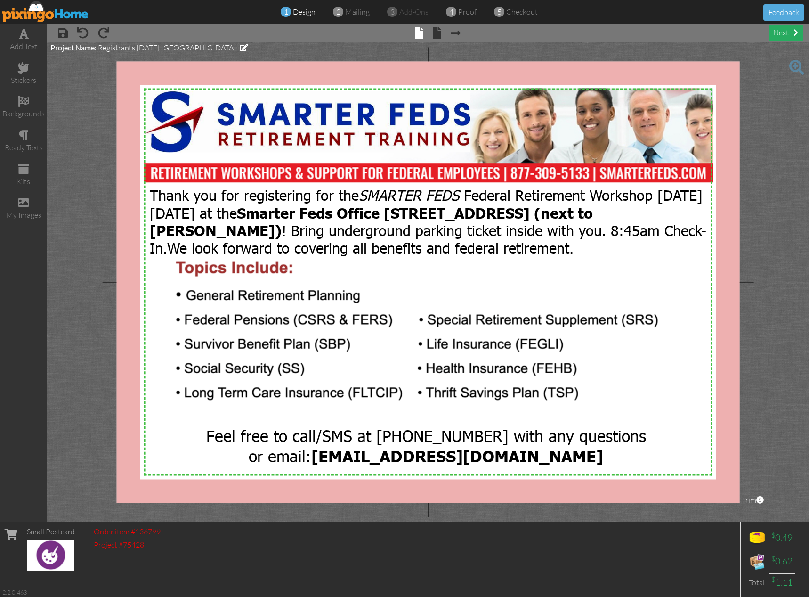
click at [788, 35] on div "next" at bounding box center [786, 33] width 34 height 16
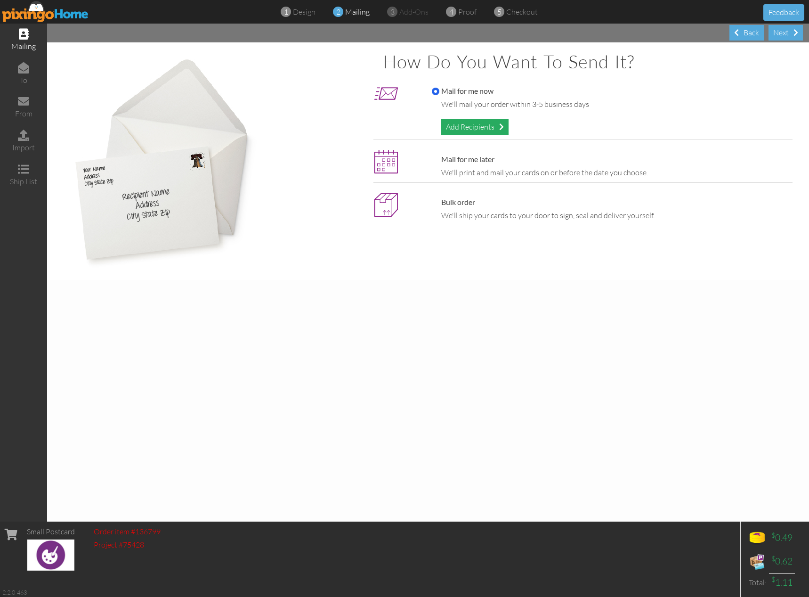
click at [470, 129] on div "Add Recipients" at bounding box center [474, 127] width 67 height 16
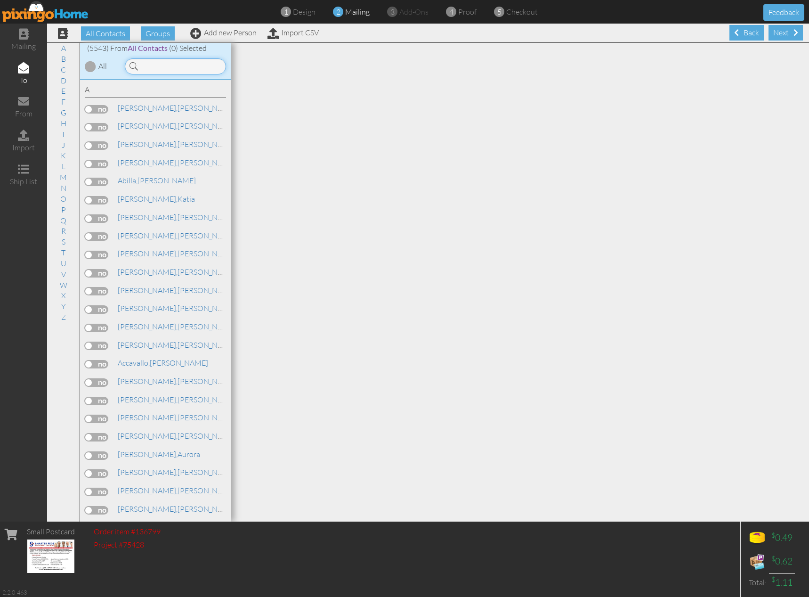
click at [163, 64] on input at bounding box center [175, 66] width 101 height 16
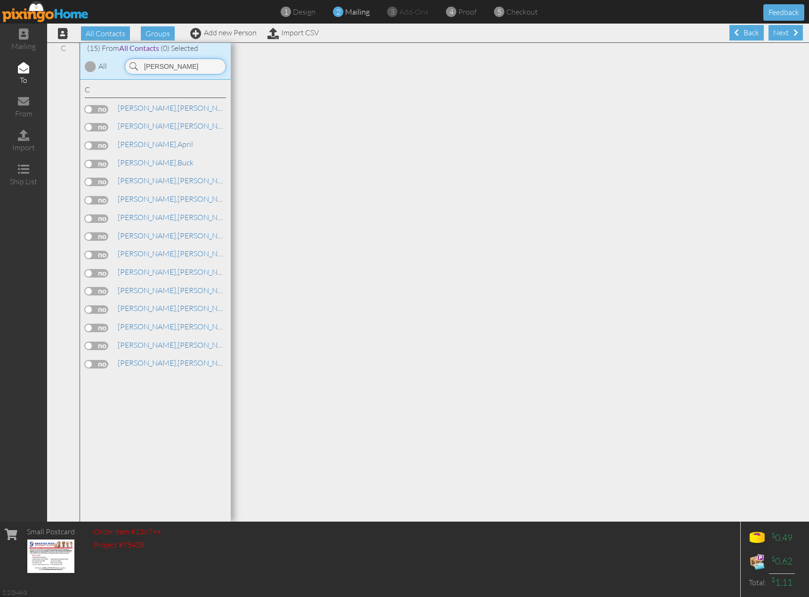
type input "campbell"
click at [212, 35] on link "Add new Person" at bounding box center [223, 32] width 66 height 9
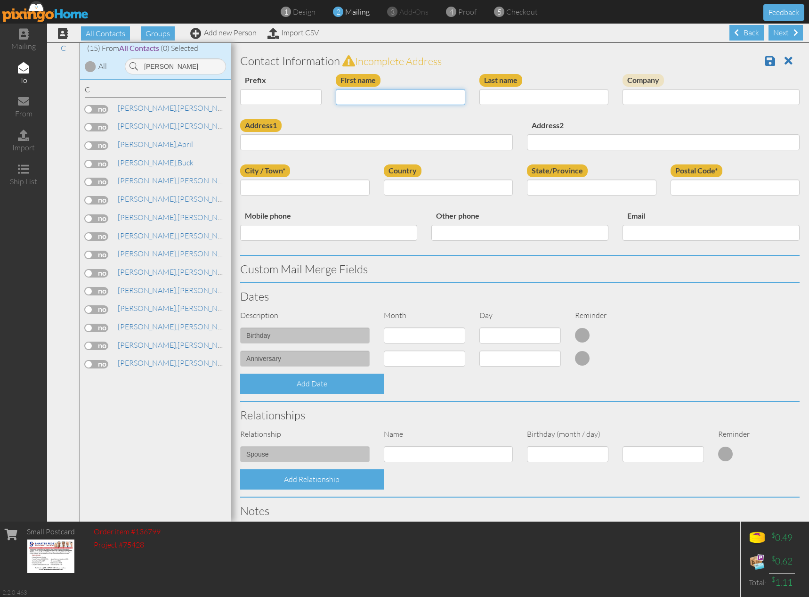
click at [376, 102] on input "First name" at bounding box center [400, 97] width 129 height 16
type input "[PERSON_NAME]"
type input "Campbell"
type input "7284 SE 27th Terrace"
type input "Bushnell"
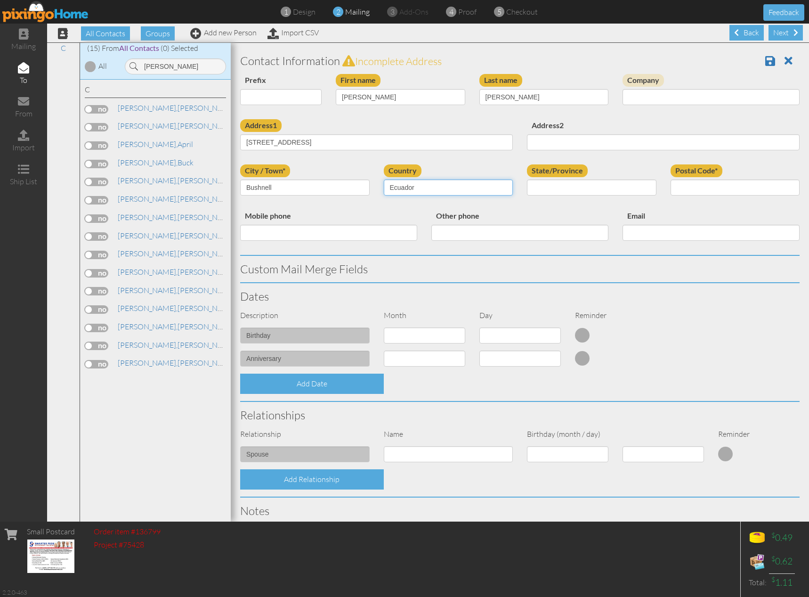
click at [432, 189] on select "[GEOGRAPHIC_DATA] -------------- [GEOGRAPHIC_DATA] [GEOGRAPHIC_DATA] [GEOGRAPHI…" at bounding box center [448, 187] width 129 height 16
select select "object:43424"
click at [384, 179] on select "[GEOGRAPHIC_DATA] -------------- [GEOGRAPHIC_DATA] [GEOGRAPHIC_DATA] [GEOGRAPHI…" at bounding box center [448, 187] width 129 height 16
click at [534, 187] on select "AA (Military) AE (Military) [US_STATE] [US_STATE] [US_STATE] AP (Military) [US_…" at bounding box center [591, 187] width 129 height 16
select select "object:43683"
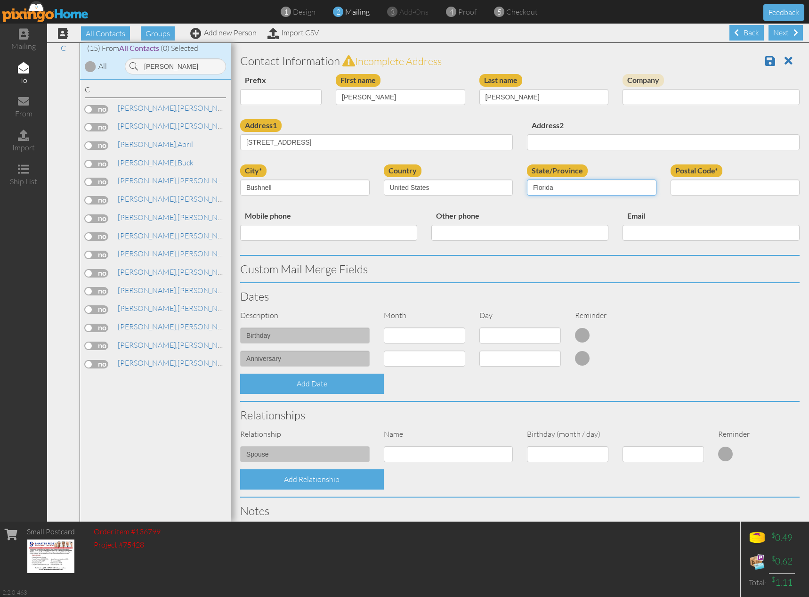
click at [527, 179] on select "AA (Military) AE (Military) [US_STATE] [US_STATE] [US_STATE] AP (Military) [US_…" at bounding box center [591, 187] width 129 height 16
click at [702, 184] on input "Postal Code*" at bounding box center [735, 187] width 129 height 16
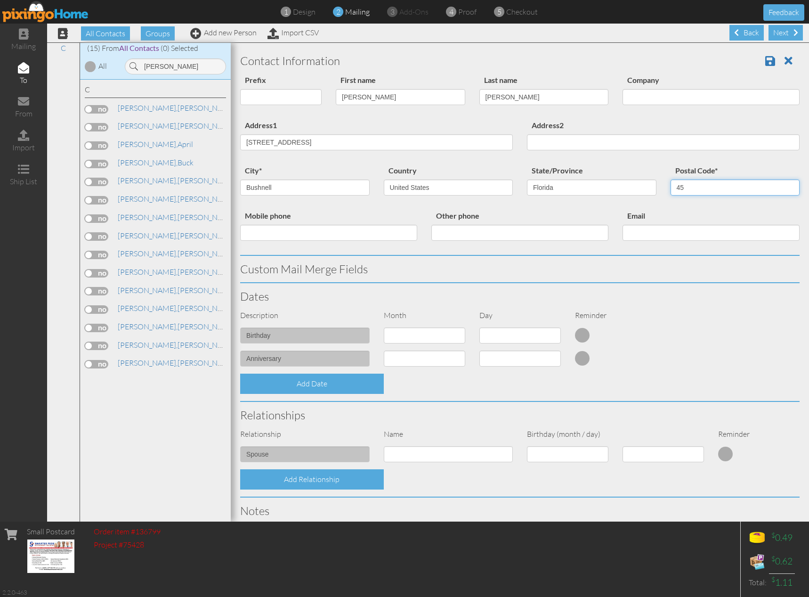
type input "4"
type input "33513"
click at [252, 227] on input "Mobile phone" at bounding box center [328, 233] width 177 height 16
type input "3523030642"
type input "jcmrc58@yahoo.com"
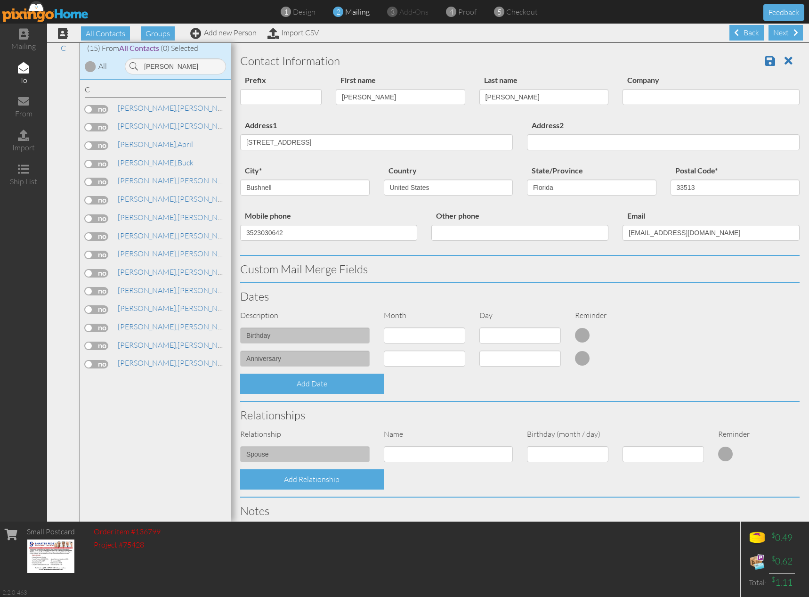
click at [449, 287] on div "Dates" at bounding box center [520, 296] width 574 height 26
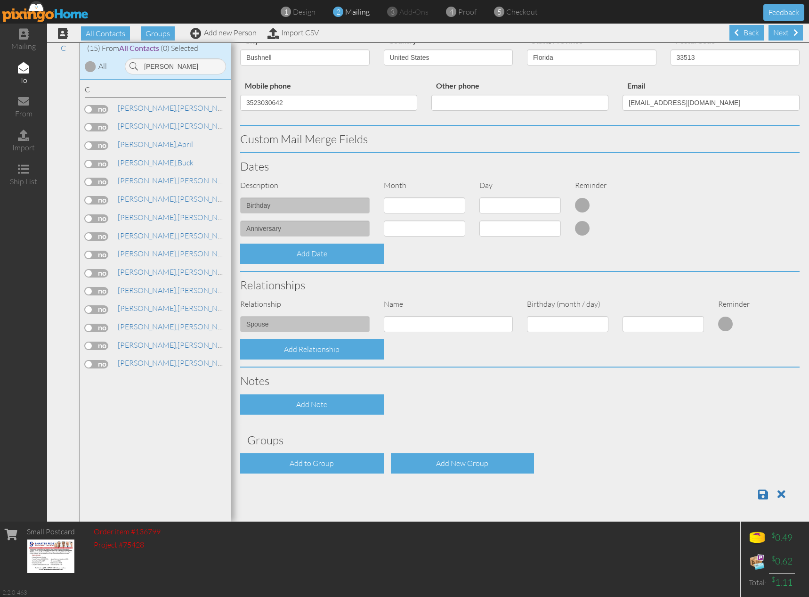
scroll to position [0, 0]
click at [305, 461] on div "Add to Group" at bounding box center [312, 463] width 144 height 20
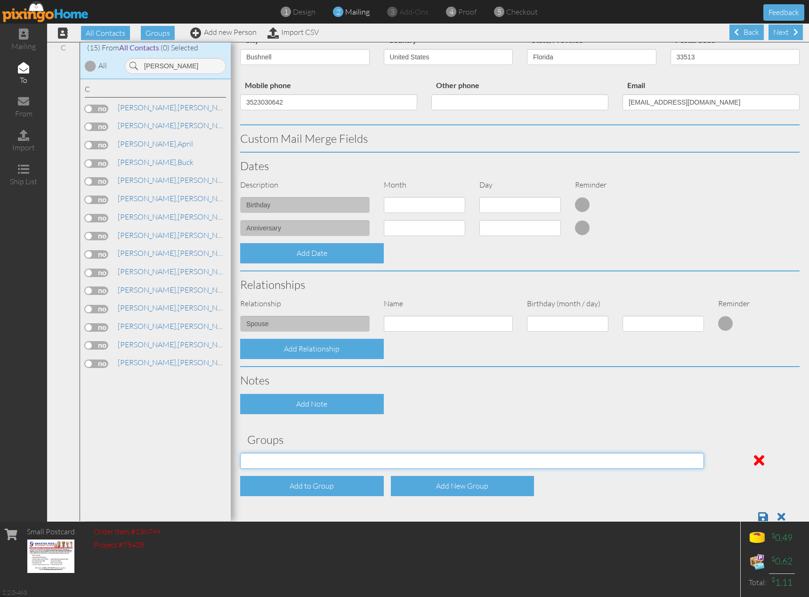
click at [305, 461] on select "[DATE] SMARTER FEDS OSD DMEA [US_STATE] [DATE] BOP Onsite 08/12 [US_STATE] Regi…" at bounding box center [472, 461] width 464 height 16
select select "object:43948"
click at [240, 453] on select "[DATE] SMARTER FEDS OSD DMEA [US_STATE] [DATE] BOP Onsite 08/12 [US_STATE] Regi…" at bounding box center [472, 461] width 464 height 16
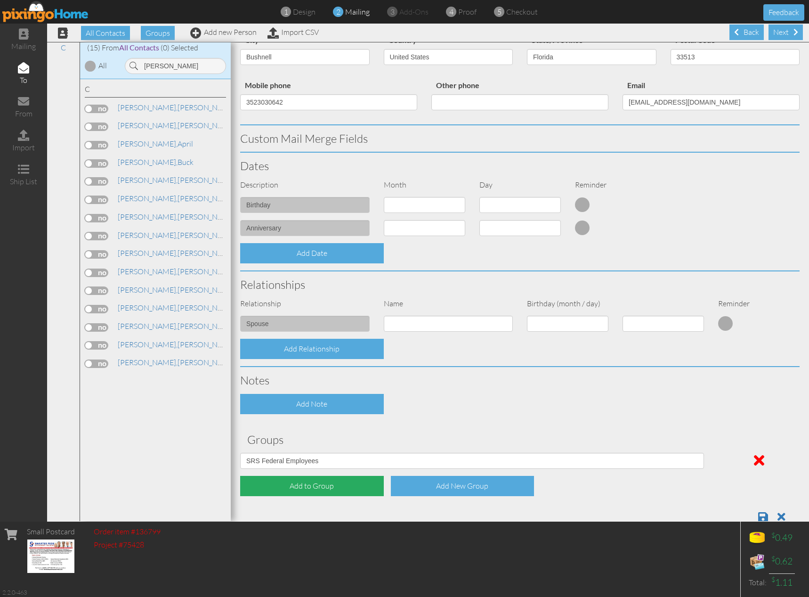
click at [353, 489] on div "Add to Group" at bounding box center [312, 486] width 144 height 20
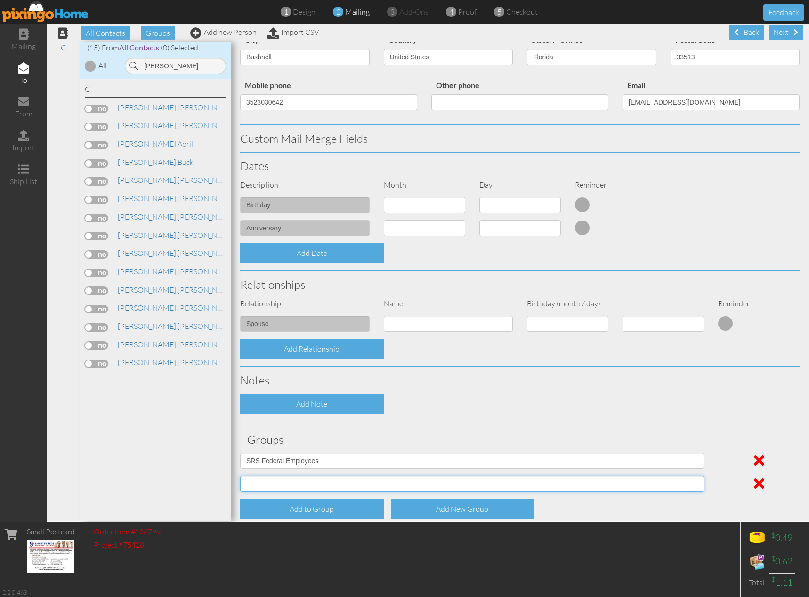
click at [315, 482] on select "[DATE] SMARTER FEDS OSD DMEA [US_STATE] [DATE] BOP Onsite 08/12 [US_STATE] Regi…" at bounding box center [472, 484] width 464 height 16
select select "object:43745"
click at [240, 476] on select "[DATE] SMARTER FEDS OSD DMEA [US_STATE] [DATE] BOP Onsite 08/12 [US_STATE] Regi…" at bounding box center [472, 484] width 464 height 16
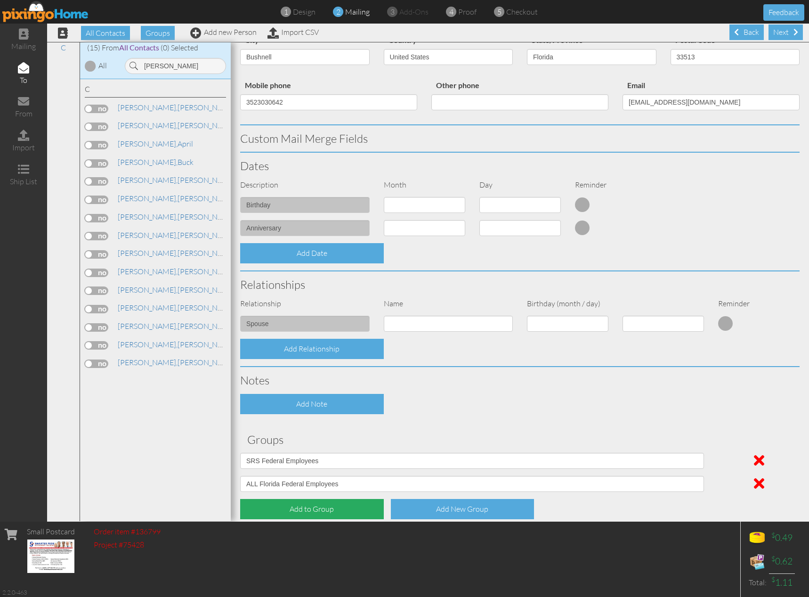
click at [359, 510] on div "Add to Group" at bounding box center [312, 509] width 144 height 20
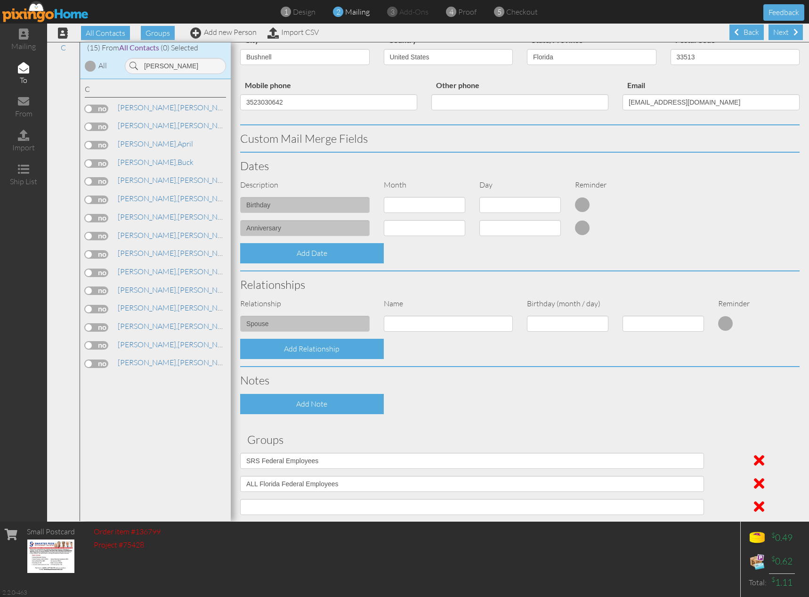
click at [559, 412] on div "Add Note" at bounding box center [520, 404] width 574 height 20
click at [752, 504] on div at bounding box center [759, 506] width 96 height 22
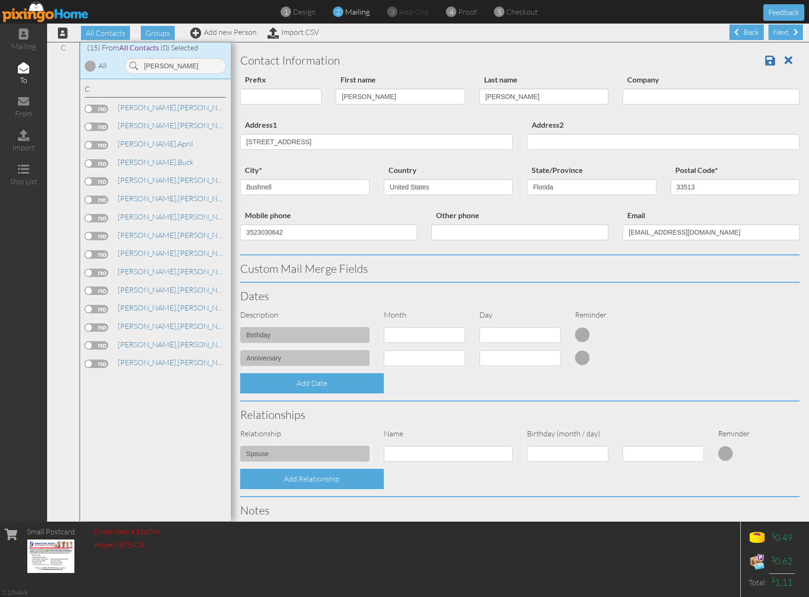
scroll to position [0, 0]
click at [765, 60] on span at bounding box center [770, 60] width 10 height 11
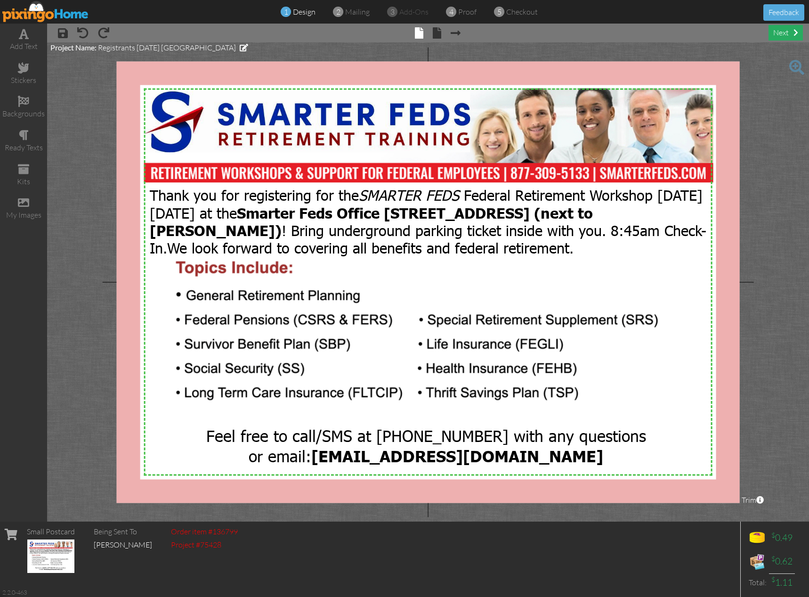
click at [793, 32] on span at bounding box center [795, 33] width 5 height 8
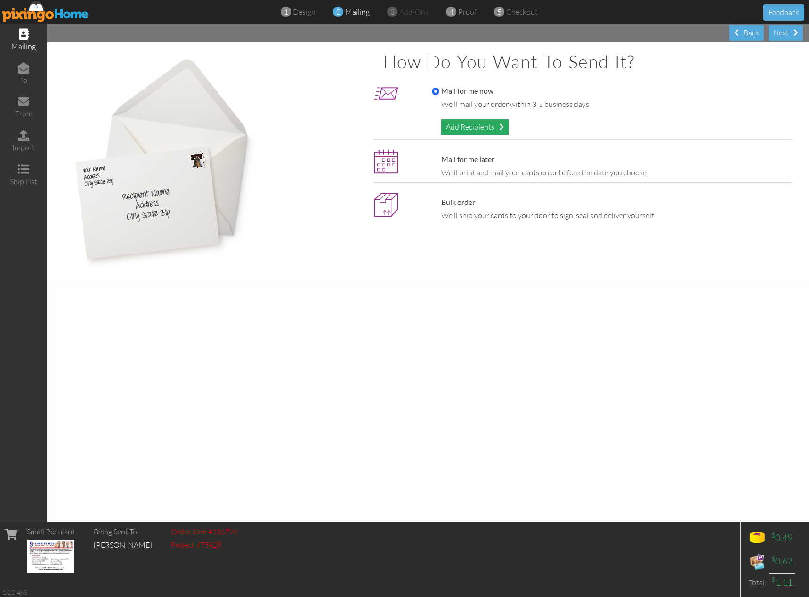
click at [486, 127] on div "Add Recipients" at bounding box center [474, 127] width 67 height 16
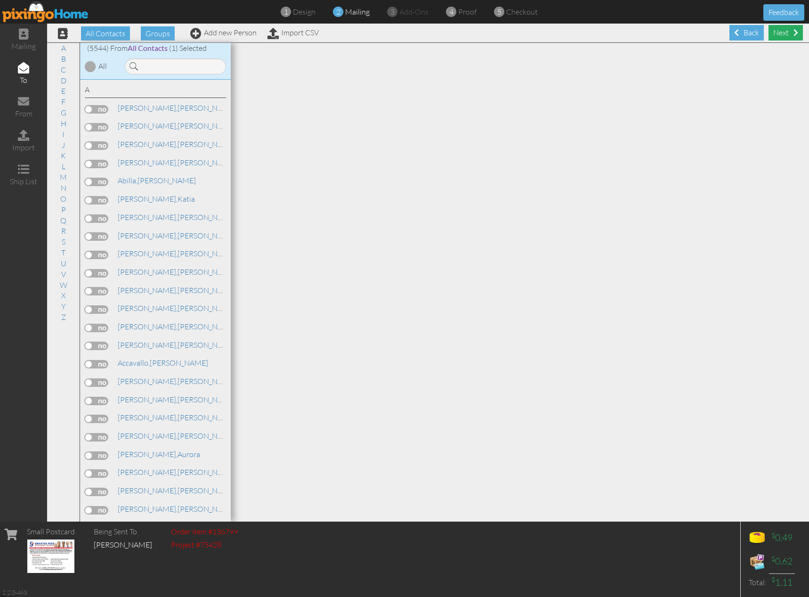
click at [769, 35] on div "Next" at bounding box center [786, 33] width 34 height 16
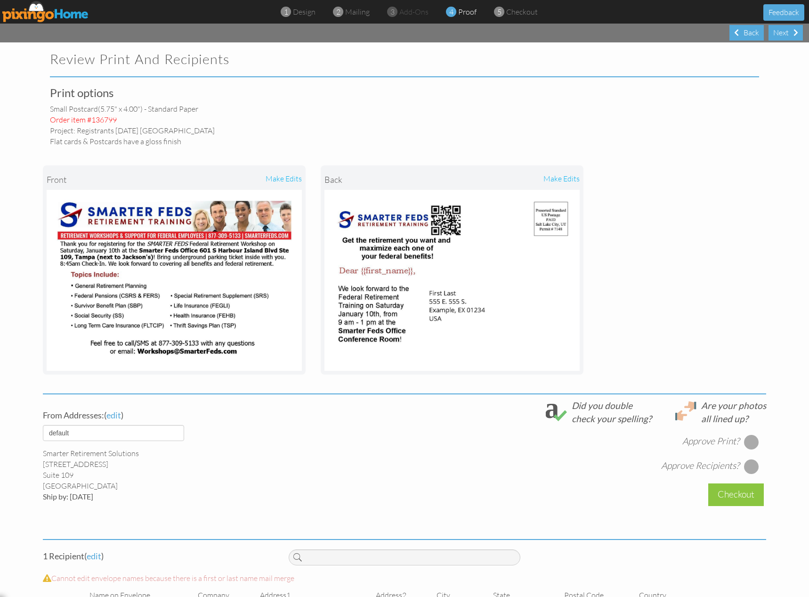
click at [749, 444] on div at bounding box center [751, 441] width 15 height 15
click at [747, 470] on div at bounding box center [751, 466] width 15 height 15
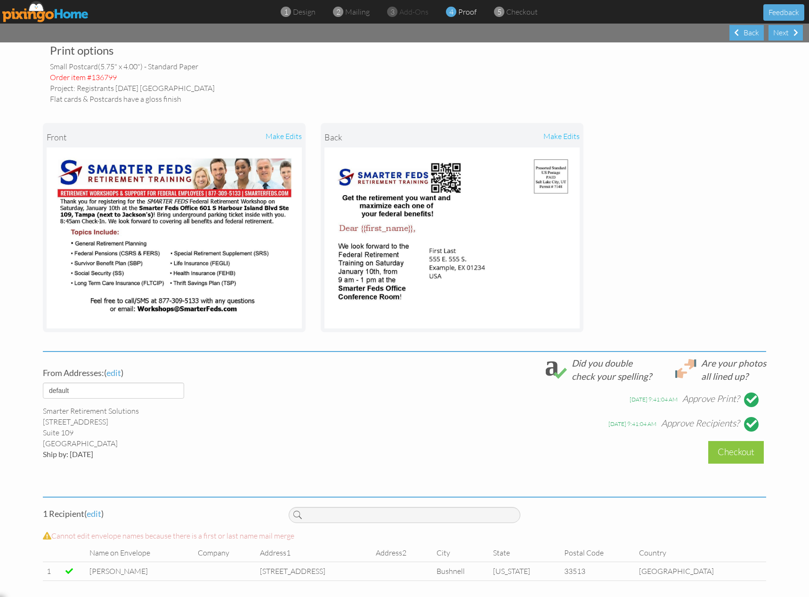
scroll to position [45, 0]
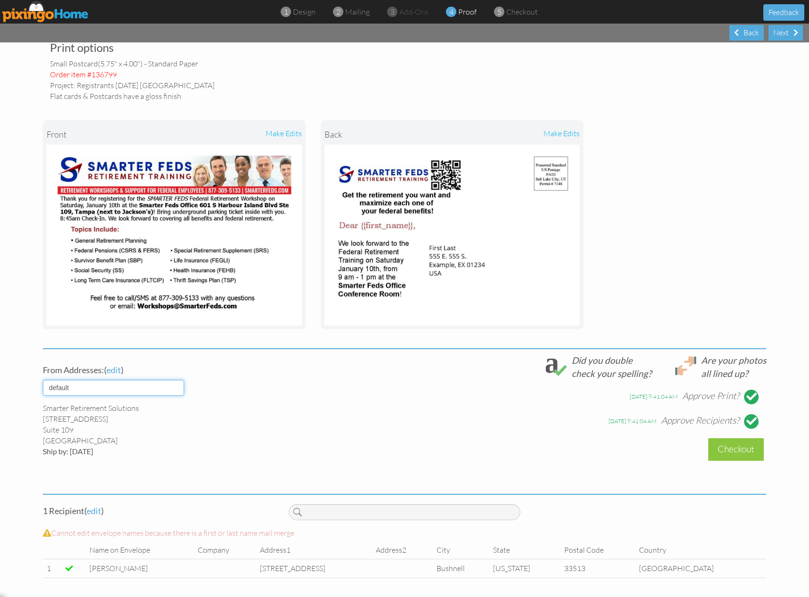
click at [146, 394] on select "default HOME DENVER Team AUSTIN Team COL SPGS team ORLANDO Team Replica Wealth …" at bounding box center [113, 388] width 141 height 16
select select "object:17663"
click at [43, 380] on select "default HOME DENVER Team AUSTIN Team COL SPGS team ORLANDO Team Replica Wealth …" at bounding box center [113, 388] width 141 height 16
click at [734, 453] on div "Checkout" at bounding box center [736, 449] width 56 height 22
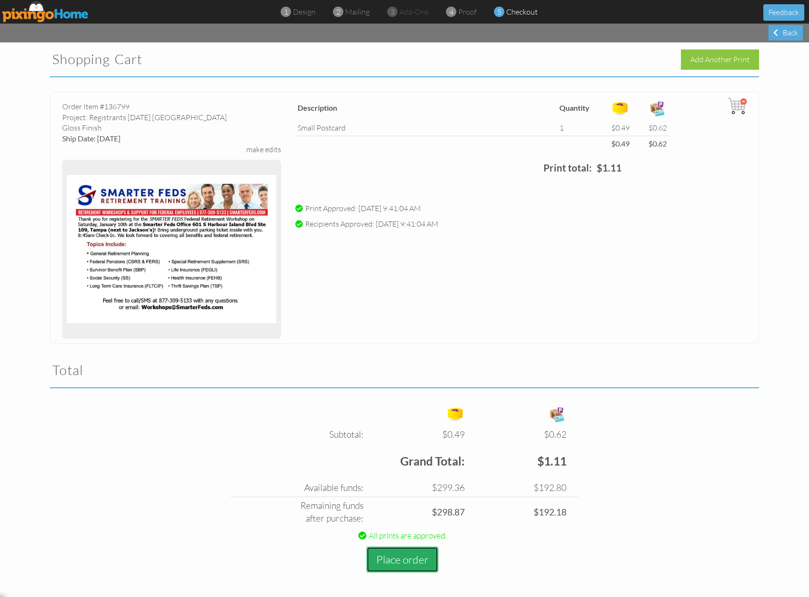
click at [406, 561] on button "Place order" at bounding box center [402, 559] width 72 height 26
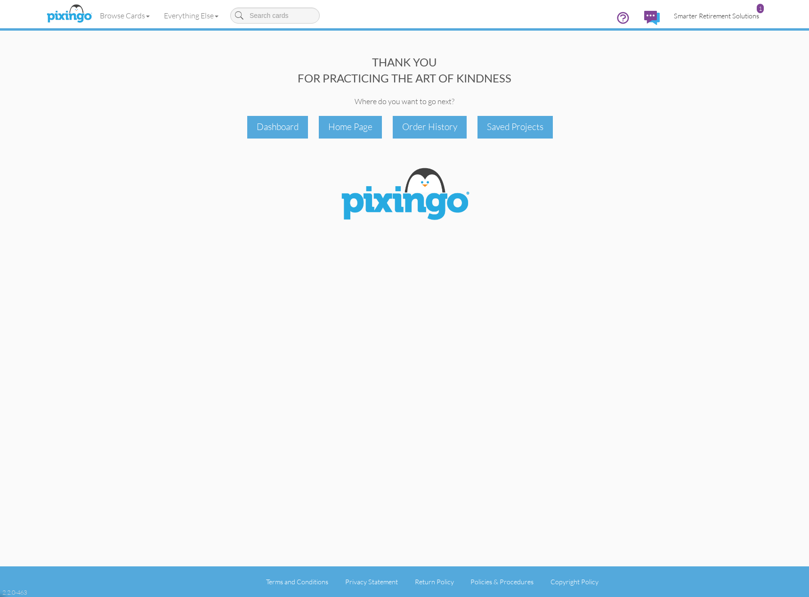
click at [727, 13] on span "Smarter Retirement Solutions" at bounding box center [716, 16] width 85 height 8
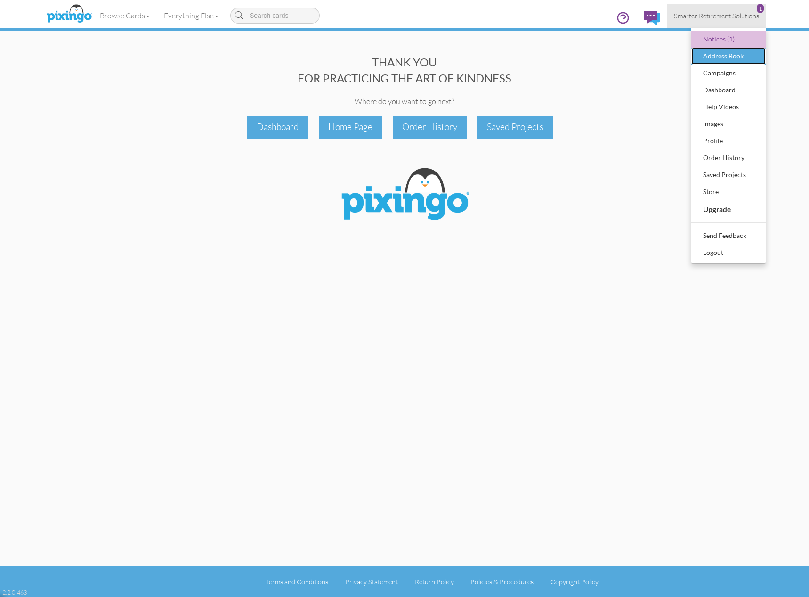
click at [728, 53] on div "Address Book" at bounding box center [729, 56] width 56 height 14
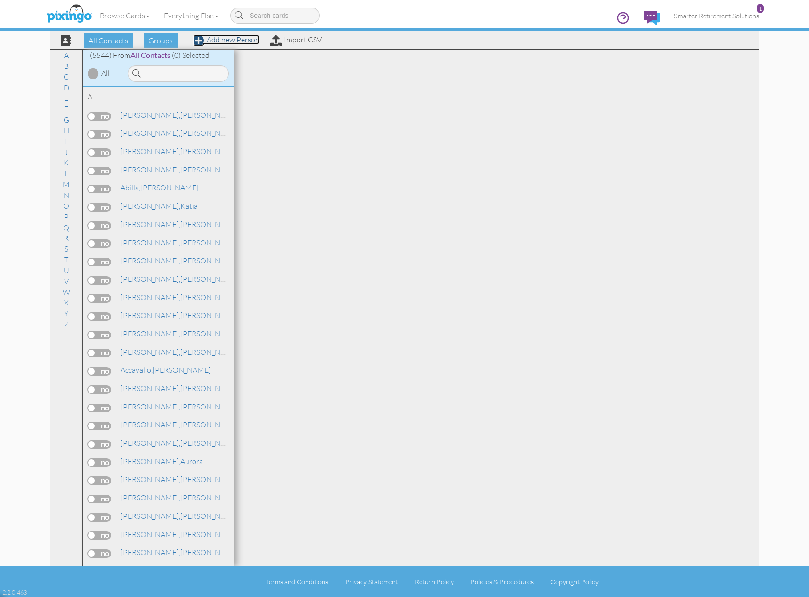
click at [226, 41] on link "Add new Person" at bounding box center [226, 39] width 66 height 9
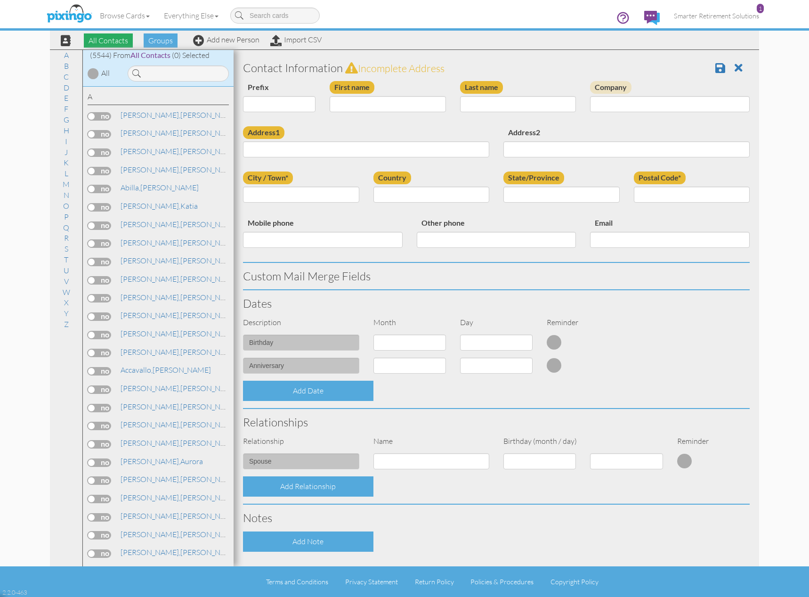
click at [120, 42] on span "All Contacts" at bounding box center [108, 40] width 49 height 14
click at [163, 72] on input at bounding box center [178, 73] width 101 height 16
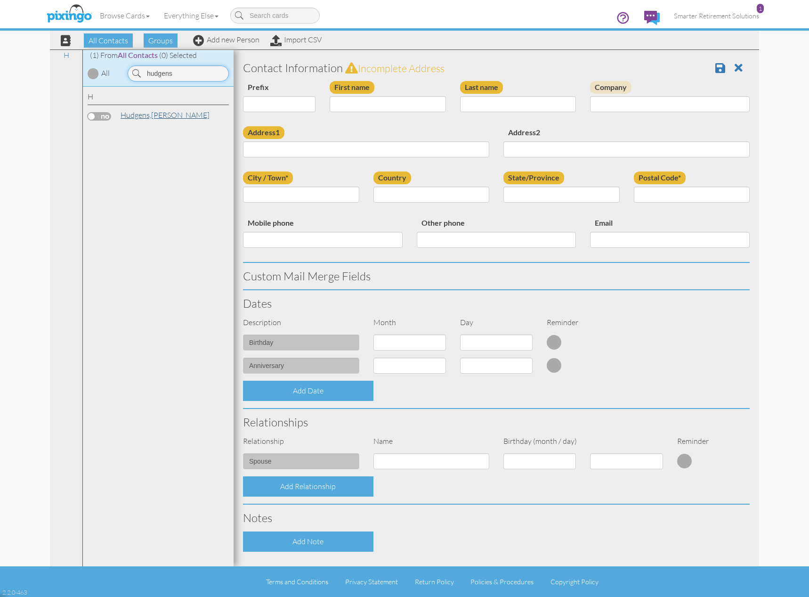
type input "hudgens"
click at [140, 118] on span "Hudgens," at bounding box center [136, 114] width 31 height 9
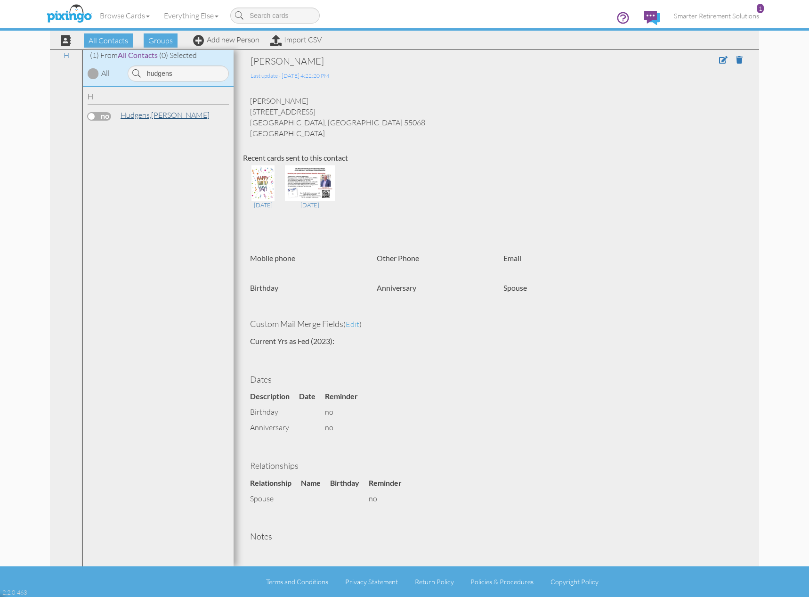
click at [135, 113] on span "Hudgens," at bounding box center [136, 114] width 31 height 9
click at [719, 60] on span at bounding box center [723, 60] width 8 height 8
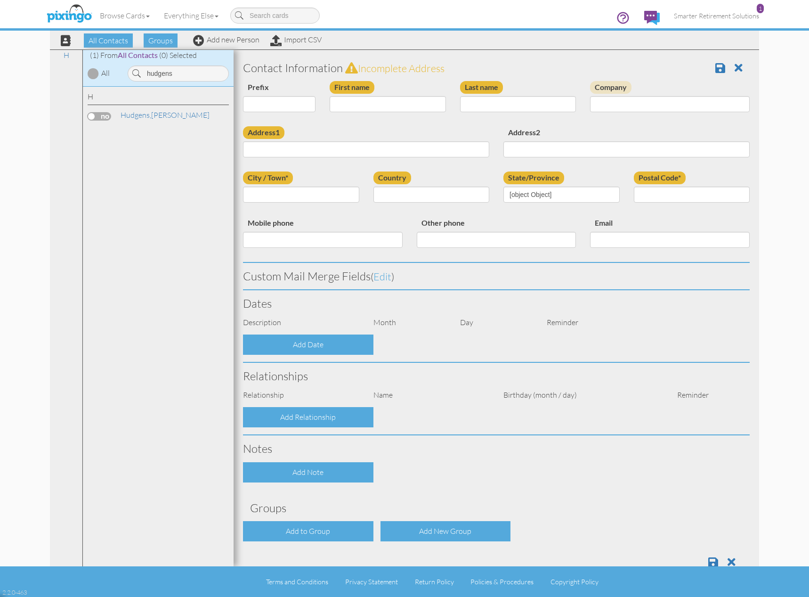
type input "[PERSON_NAME]"
type input "Hudgens"
type input "1203 148th St West #201"
type input "Rosemount"
type input "55068"
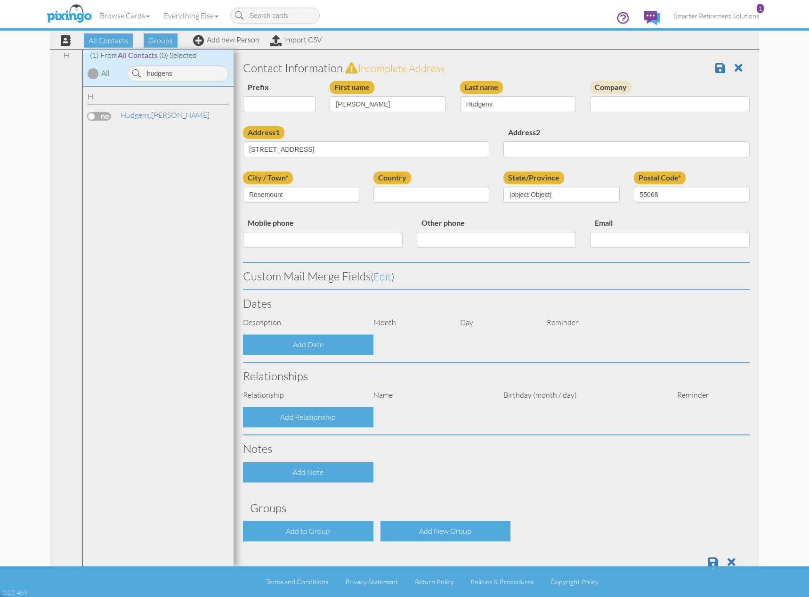
select select "object:30197"
select select "object:30487"
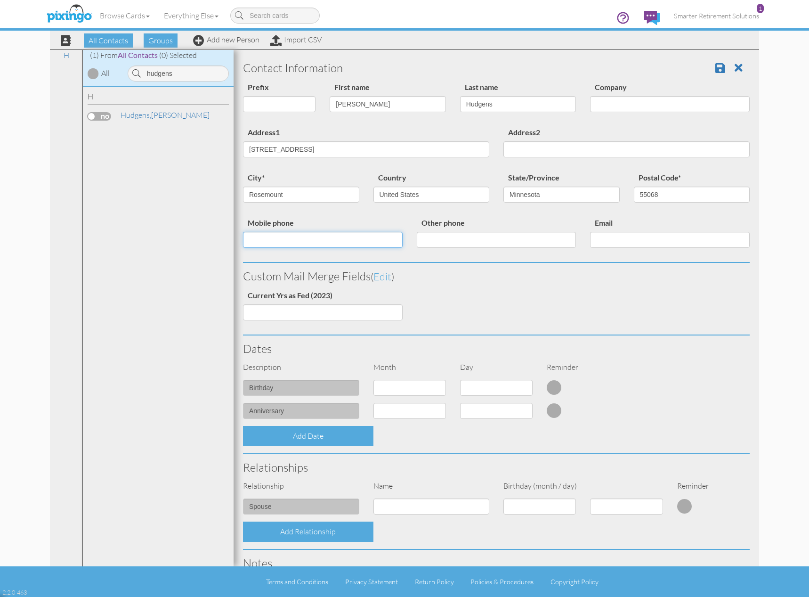
click at [279, 239] on input "Mobile phone" at bounding box center [323, 240] width 160 height 16
type input "612-290-1124"
click at [607, 241] on input "Email" at bounding box center [670, 240] width 160 height 16
type input "david.l.hudgens@hsi.dhs.gov"
select select "object:30563"
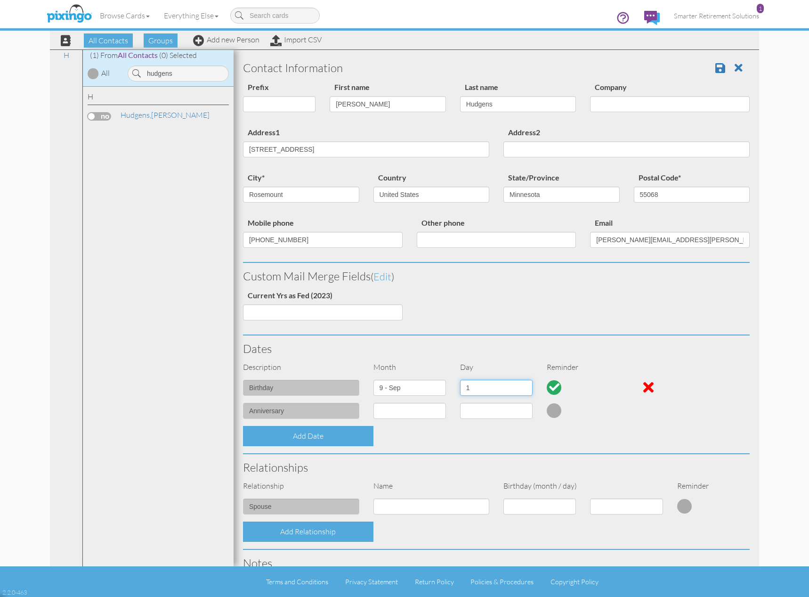
select select "number:8"
type input "Tara Hudgens"
select select "object:30563"
select select "number:2"
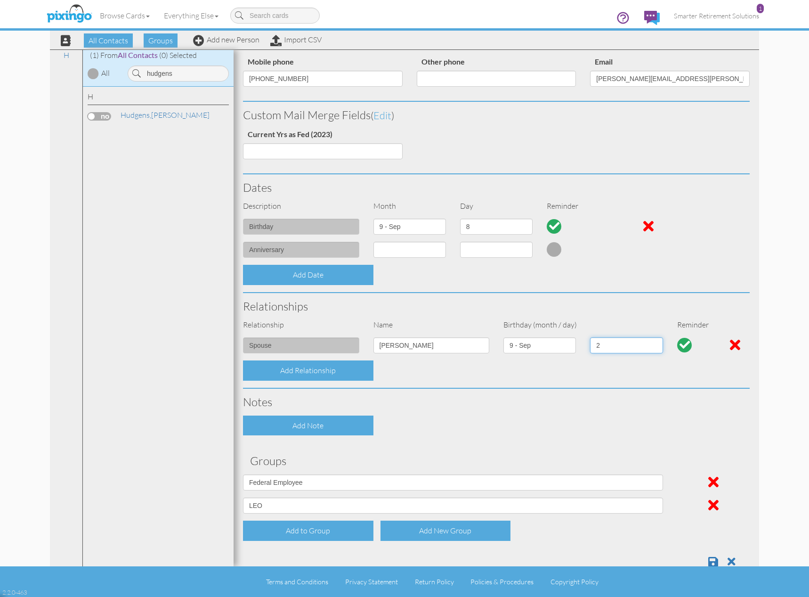
scroll to position [162, 0]
click at [710, 562] on span at bounding box center [713, 560] width 10 height 11
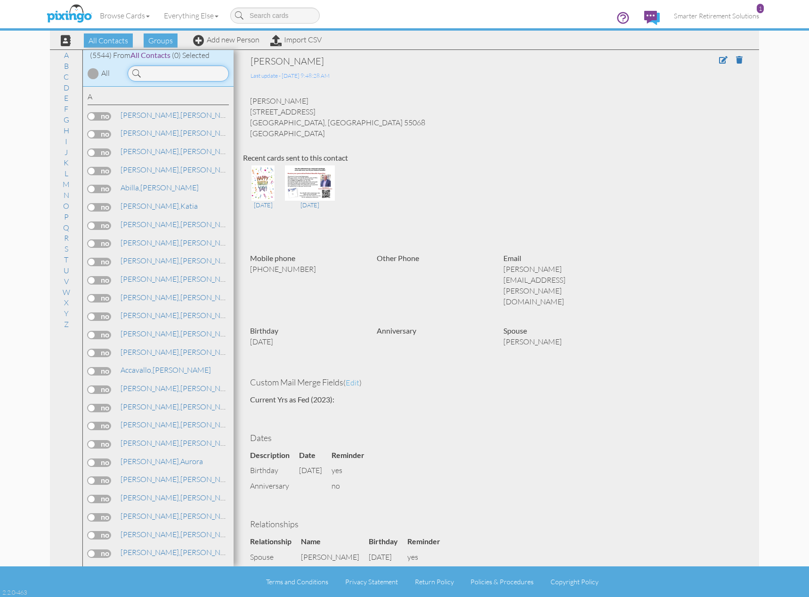
click at [155, 72] on input at bounding box center [178, 73] width 101 height 16
